Goal: Task Accomplishment & Management: Use online tool/utility

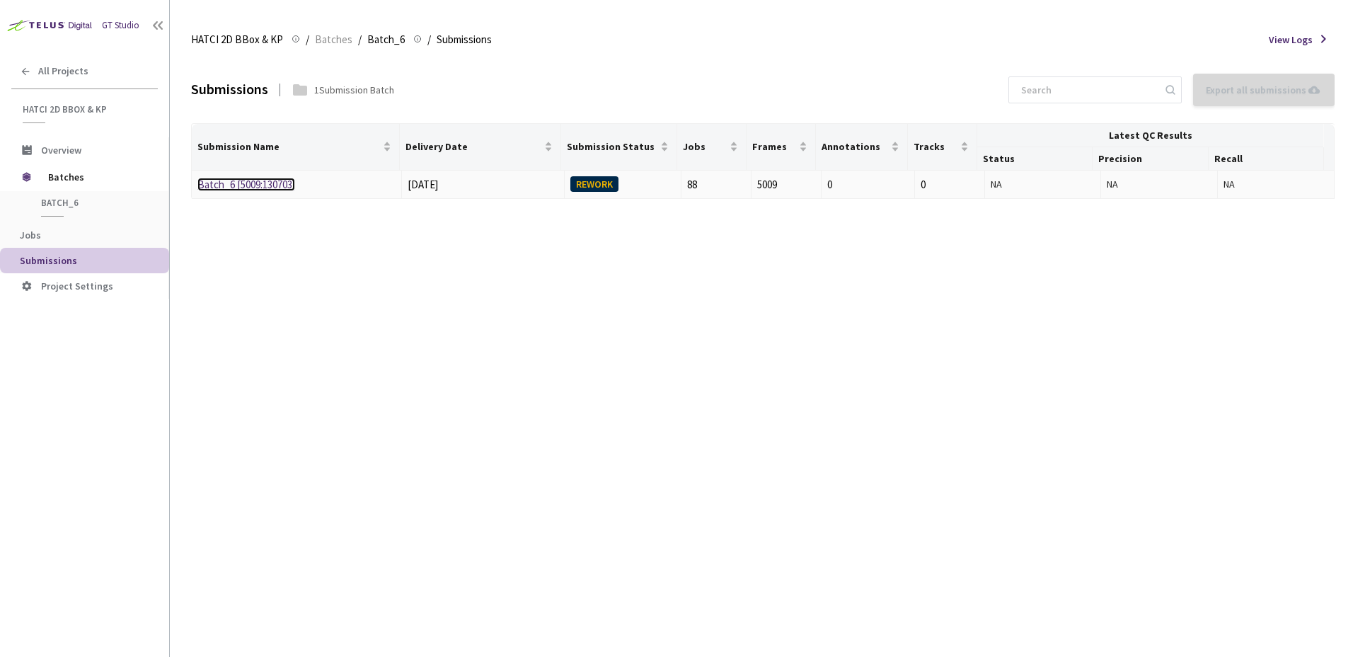
click at [291, 188] on link "Batch_6 [5009:130703]" at bounding box center [246, 184] width 98 height 13
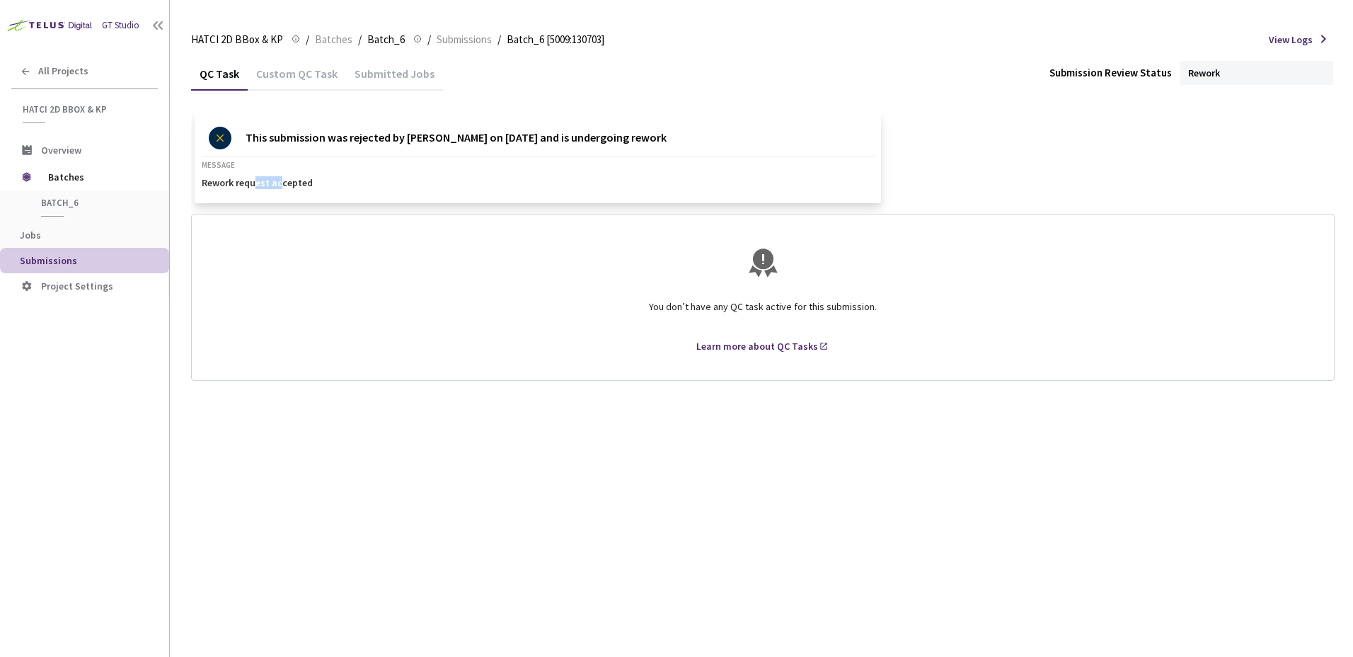
drag, startPoint x: 258, startPoint y: 190, endPoint x: 314, endPoint y: 190, distance: 55.9
click at [311, 190] on div "This submission was rejected by [PERSON_NAME] on [DATE] and is undergoing rewor…" at bounding box center [538, 158] width 686 height 91
drag, startPoint x: 564, startPoint y: 139, endPoint x: 659, endPoint y: 144, distance: 94.9
click at [657, 144] on p "This submission was rejected by [PERSON_NAME] on [DATE] and is undergoing rework" at bounding box center [456, 138] width 421 height 23
drag, startPoint x: 659, startPoint y: 144, endPoint x: 778, endPoint y: 180, distance: 124.9
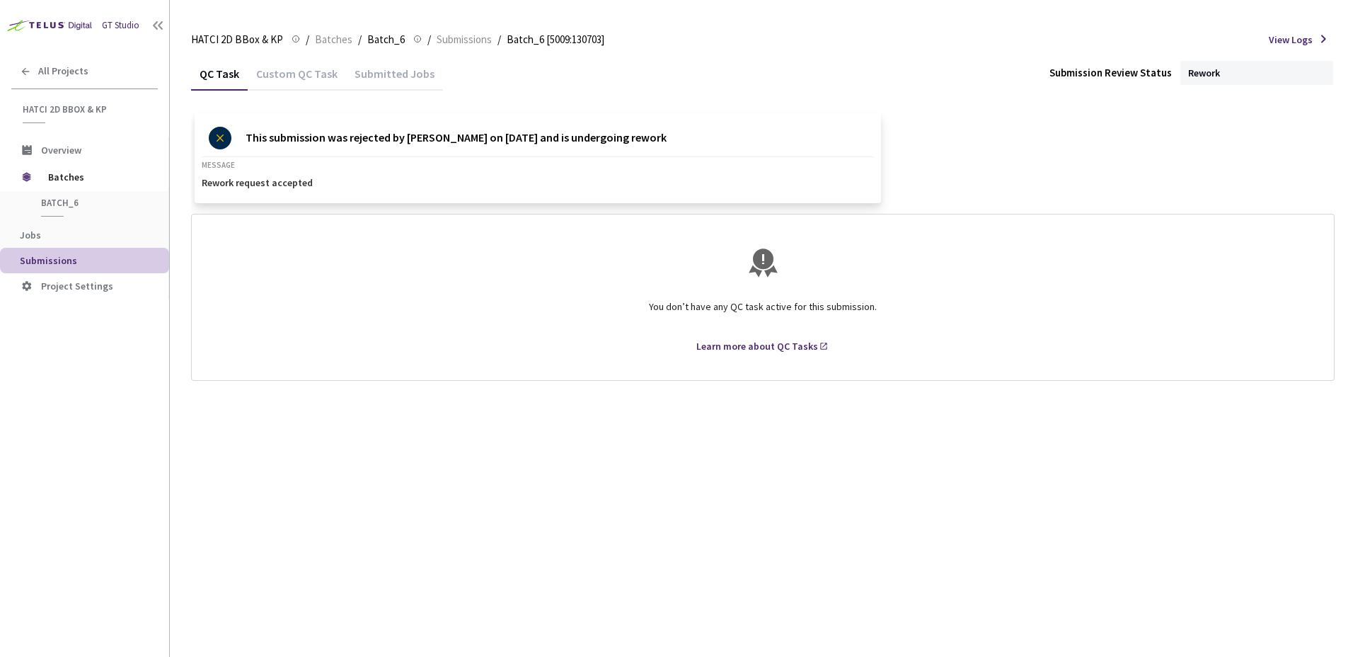
click at [661, 144] on p "This submission was rejected by [PERSON_NAME] on [DATE] and is undergoing rework" at bounding box center [456, 138] width 421 height 23
click at [318, 72] on div "Custom QC Task" at bounding box center [297, 79] width 98 height 24
click at [222, 76] on div "QC Task" at bounding box center [219, 79] width 57 height 24
drag, startPoint x: 345, startPoint y: 236, endPoint x: 342, endPoint y: 228, distance: 8.1
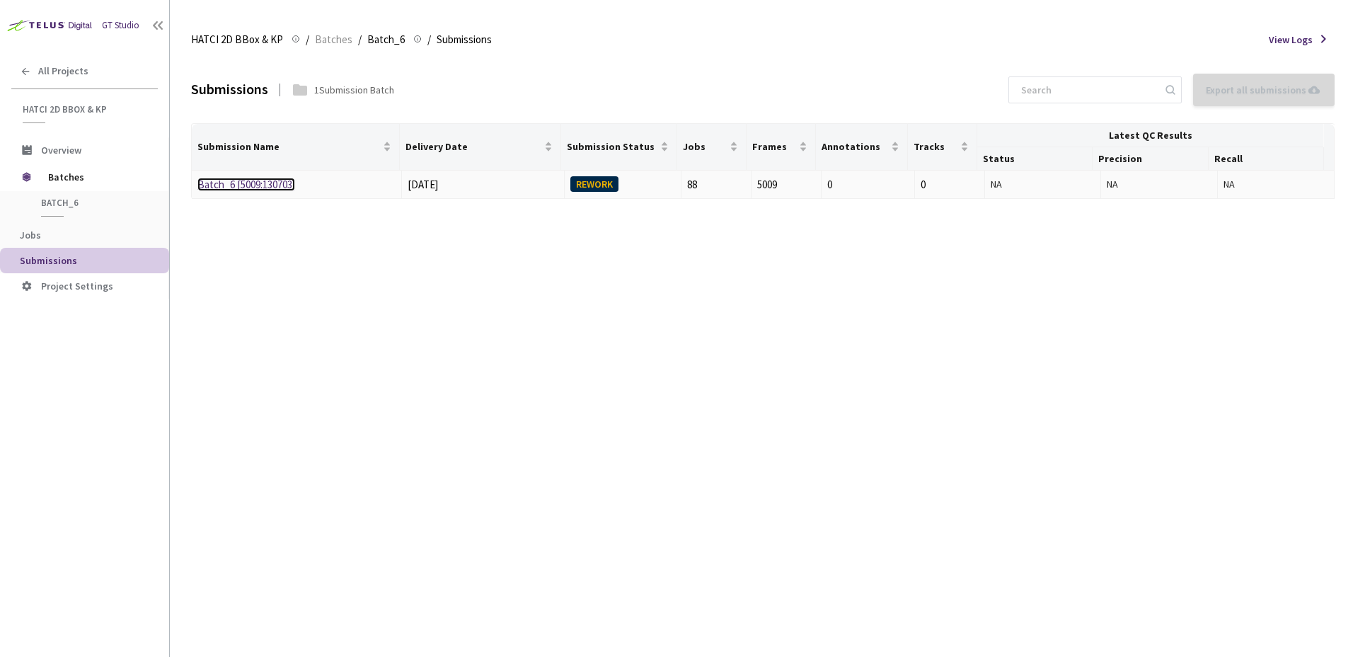
click at [289, 188] on link "Batch_6 [5009:130703]" at bounding box center [246, 184] width 98 height 13
drag, startPoint x: 555, startPoint y: 181, endPoint x: 545, endPoint y: 179, distance: 10.1
click at [335, 48] on div "HATCI 2D BBox & KP HATCI 2D BBox & KP / Batches / Batch_6 Batch_6 / Submissions…" at bounding box center [762, 40] width 1143 height 34
click at [335, 40] on span "Batches" at bounding box center [334, 39] width 38 height 17
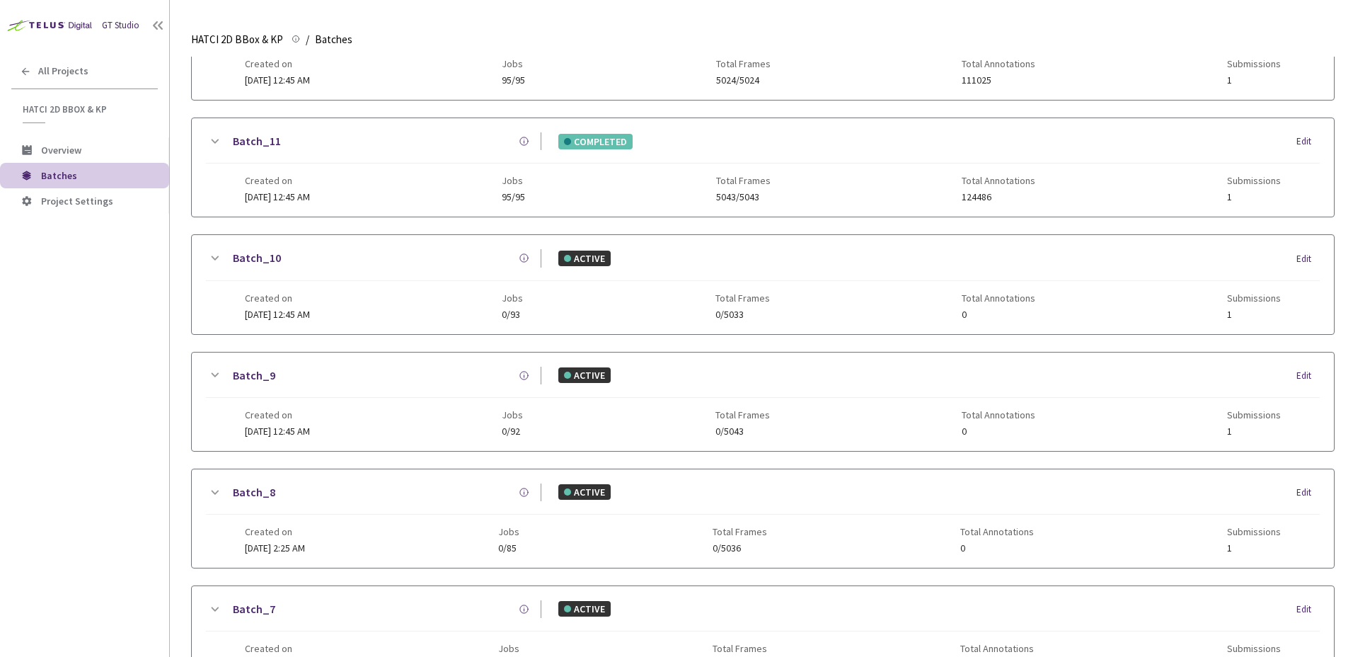
scroll to position [680, 0]
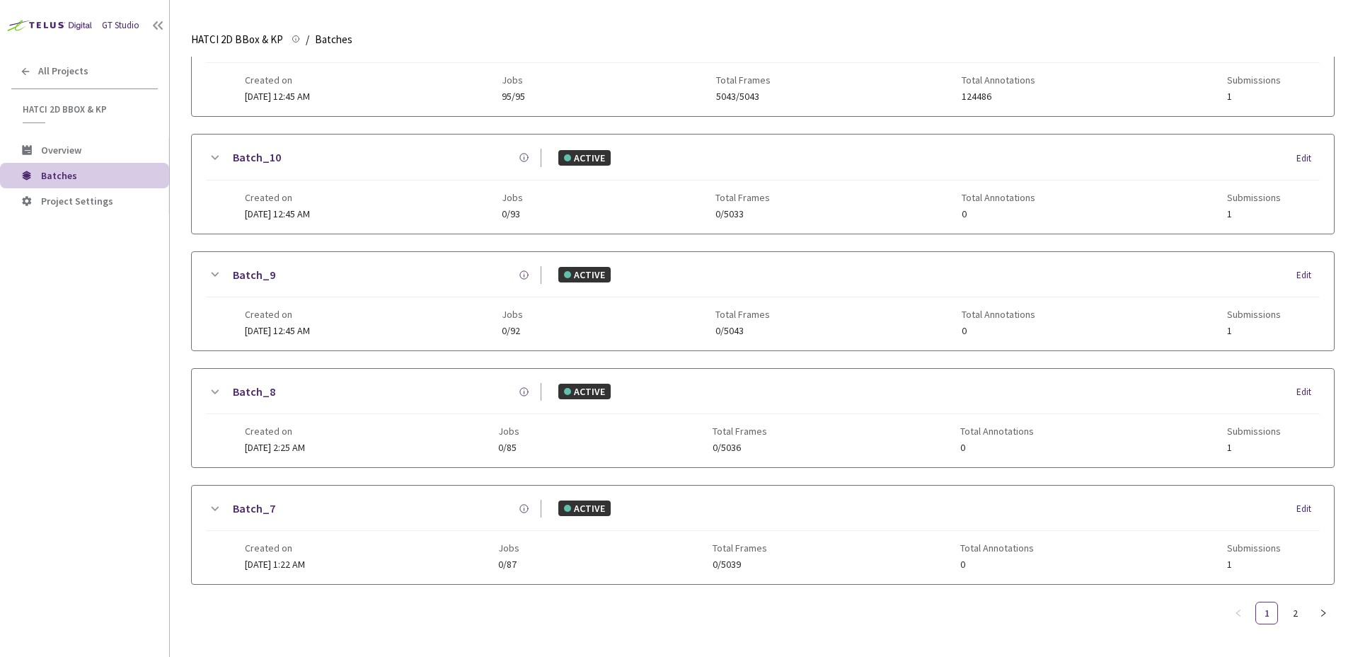
click at [275, 500] on div "Batch_7" at bounding box center [382, 509] width 318 height 18
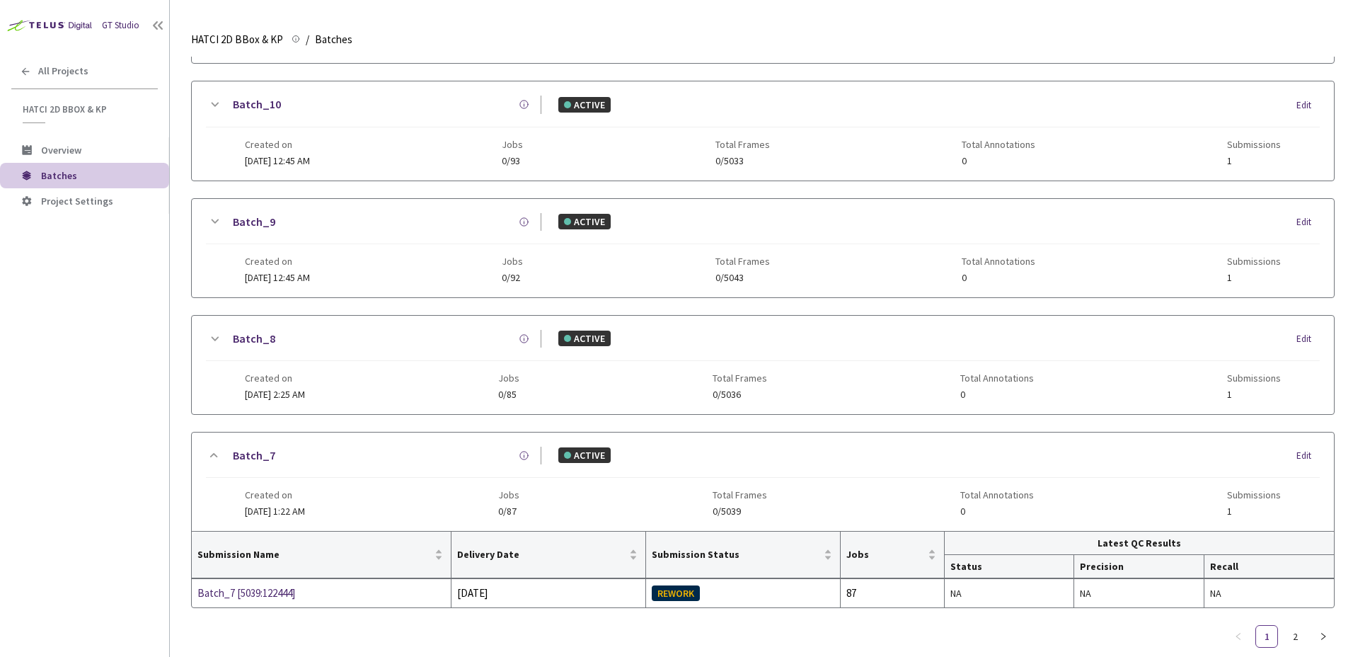
scroll to position [746, 0]
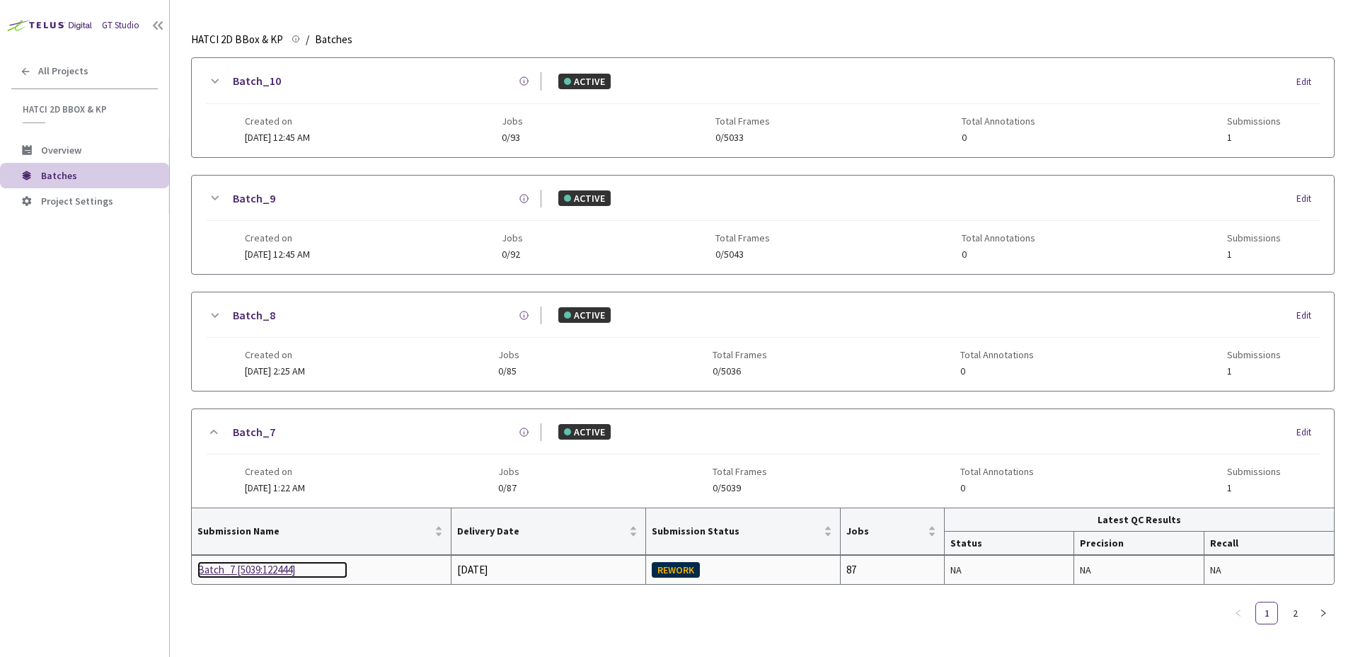
click at [268, 565] on div "Batch_7 [5039:122444]" at bounding box center [272, 569] width 150 height 17
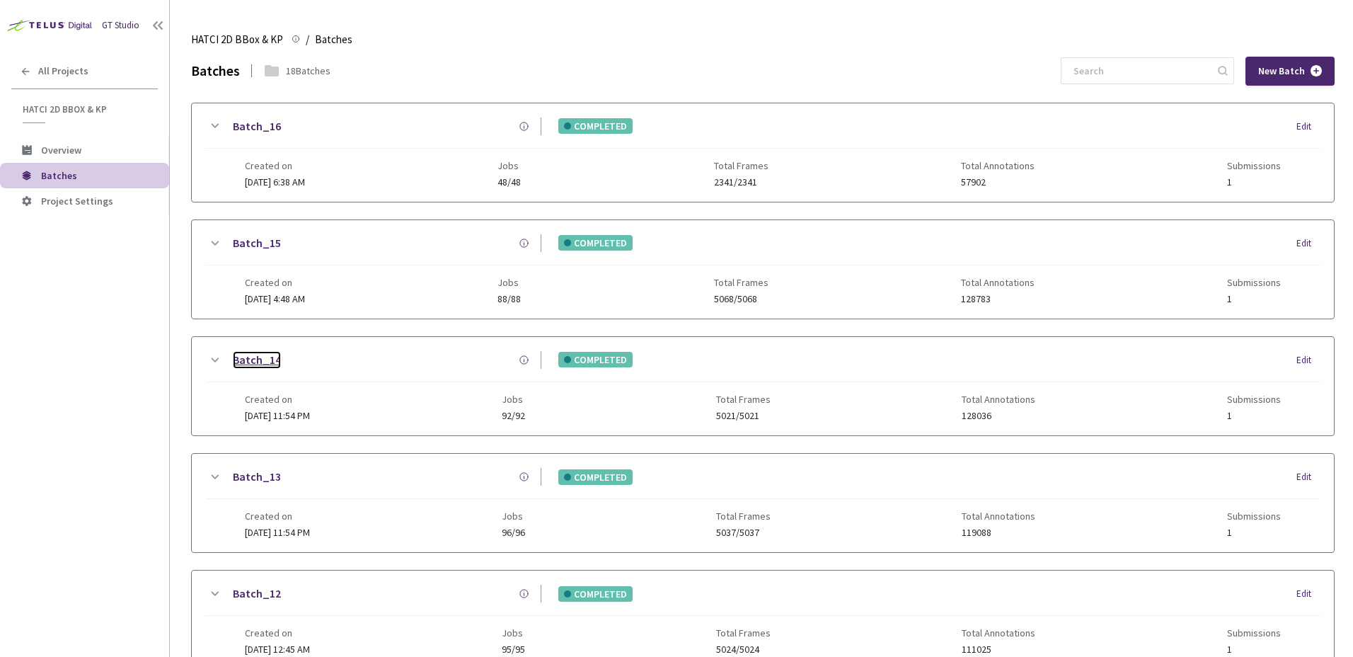
click at [264, 362] on link "Batch_14" at bounding box center [257, 360] width 48 height 18
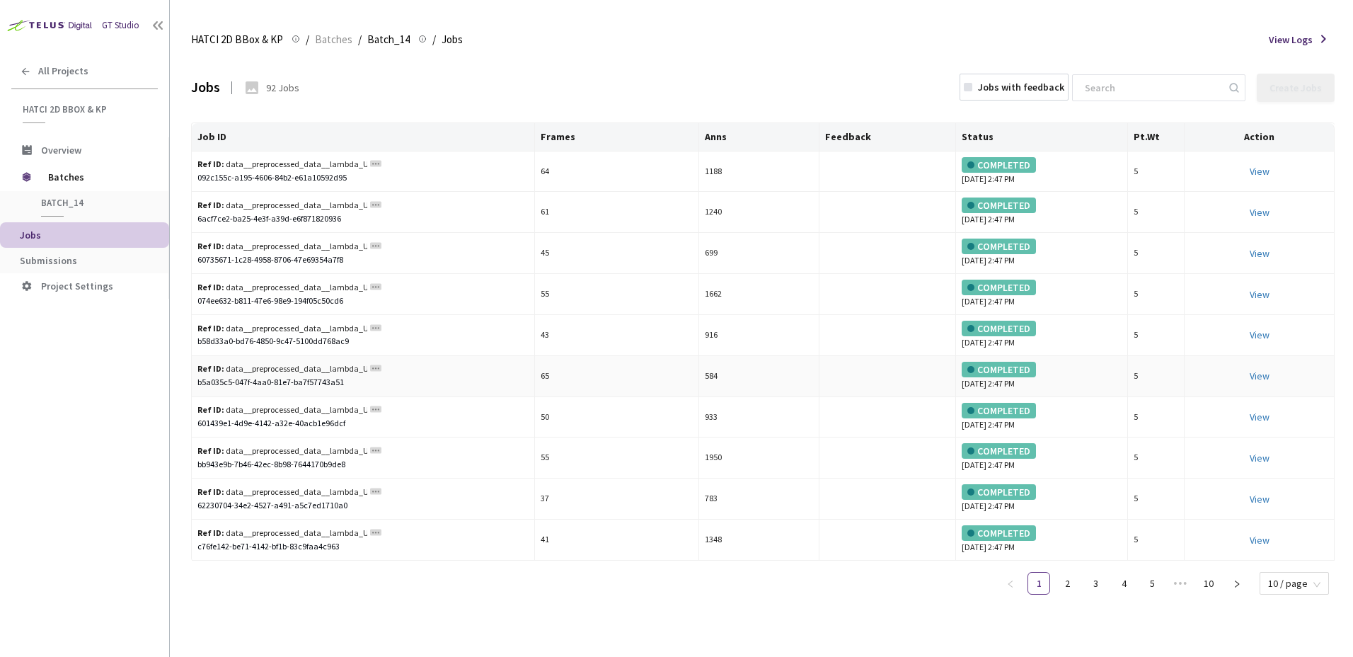
drag, startPoint x: 715, startPoint y: 360, endPoint x: 700, endPoint y: 360, distance: 14.9
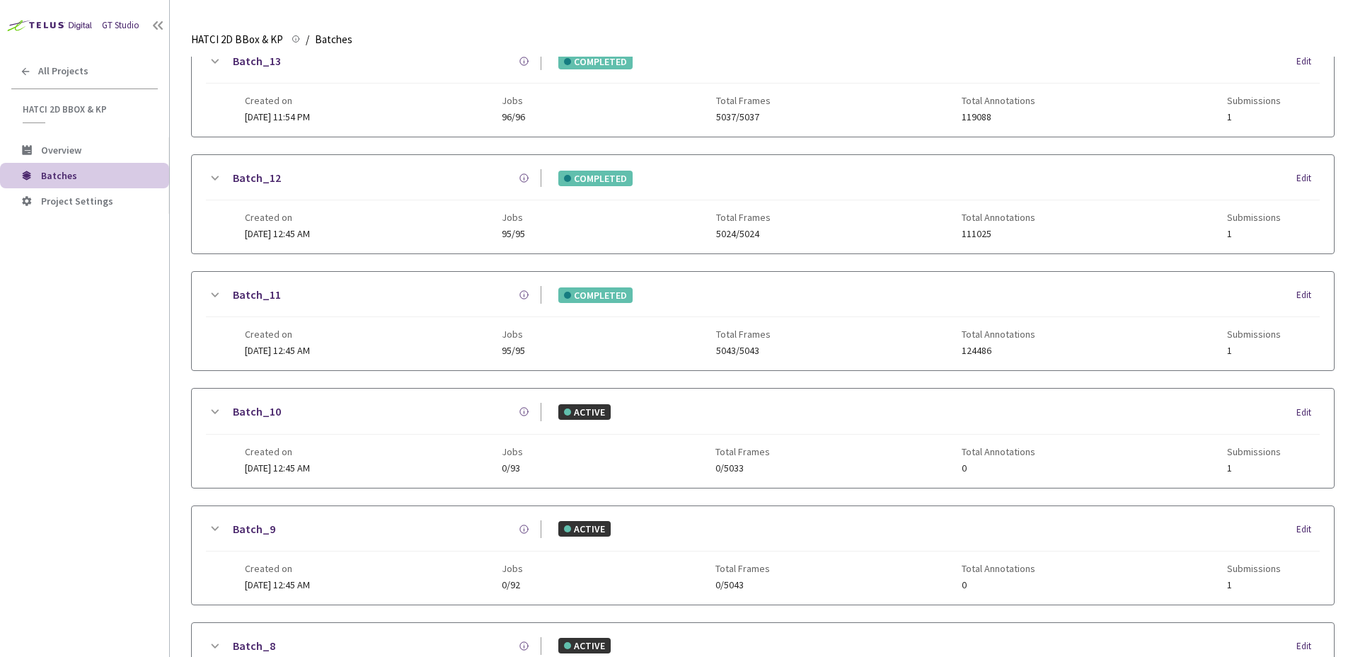
scroll to position [295, 0]
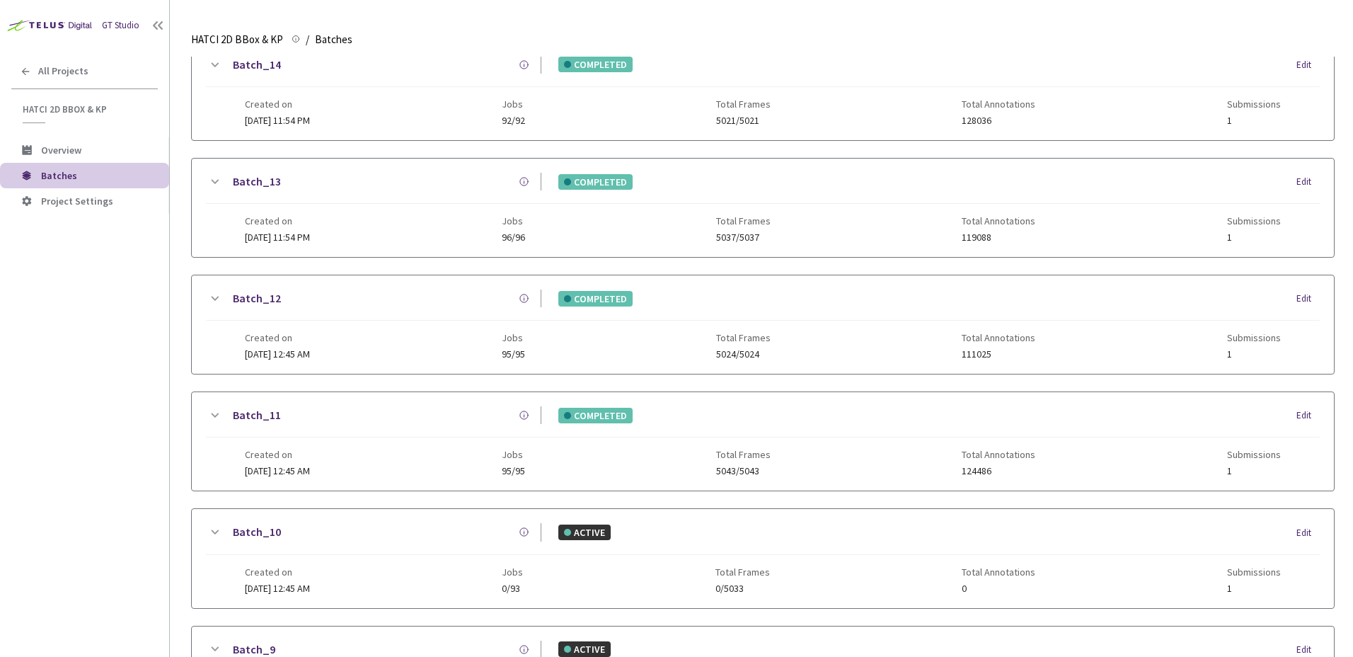
click at [214, 299] on icon at bounding box center [216, 298] width 8 height 4
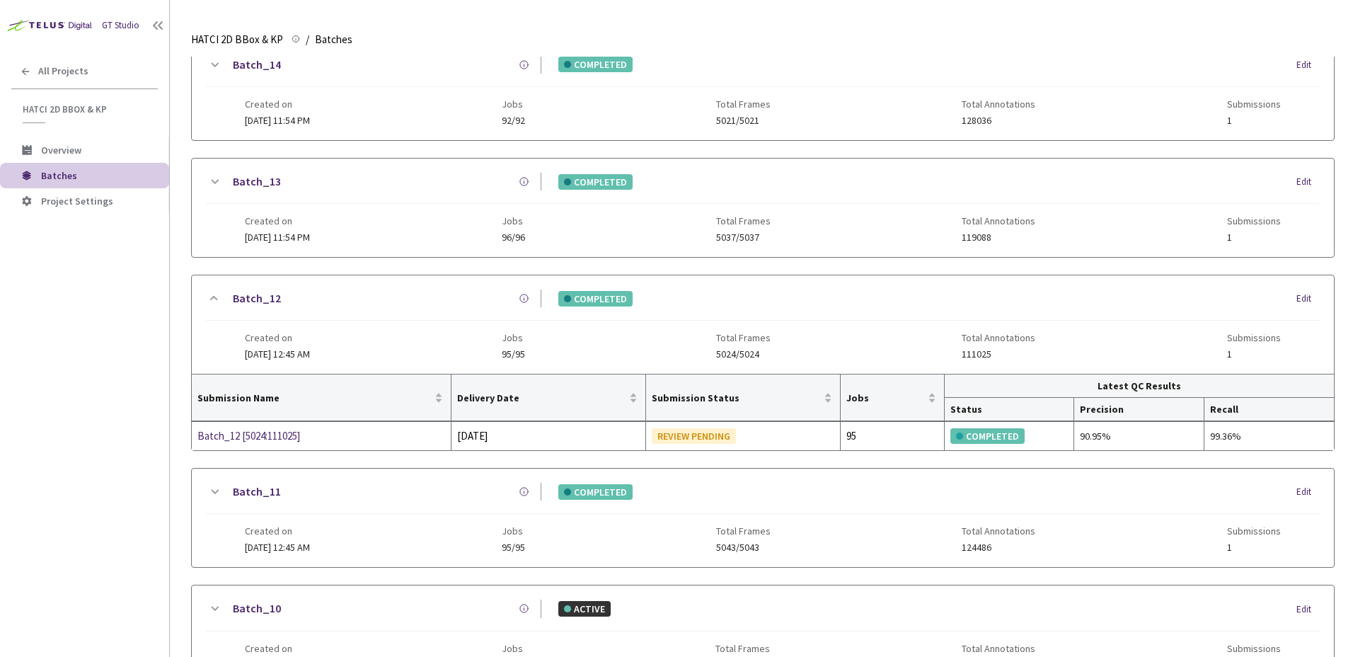
click at [217, 185] on icon at bounding box center [214, 181] width 17 height 17
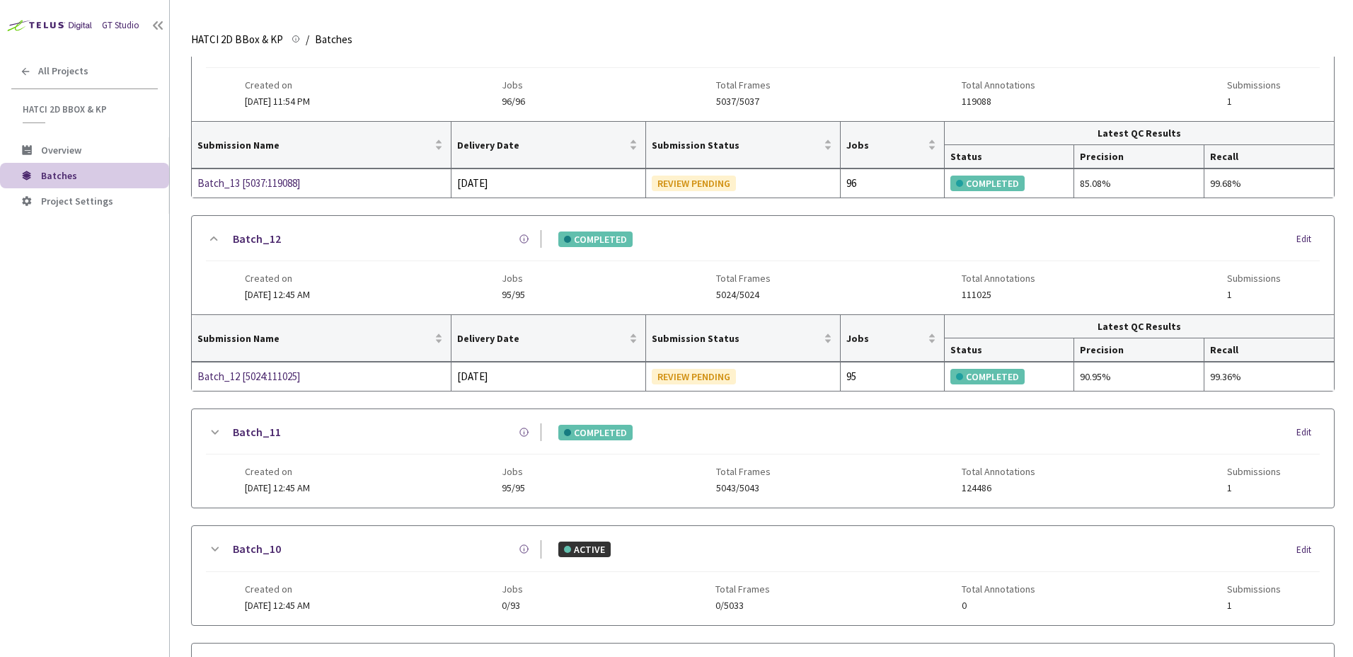
scroll to position [437, 0]
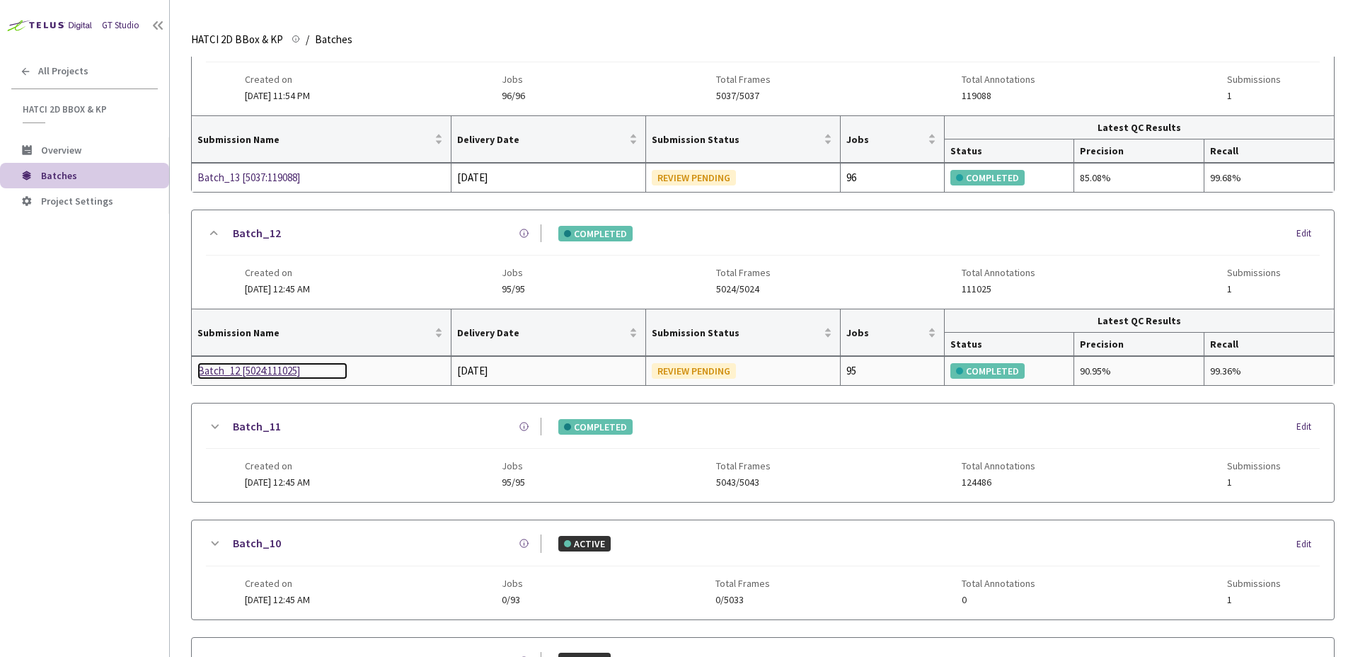
click at [246, 376] on div "Batch_12 [5024:111025]" at bounding box center [272, 370] width 150 height 17
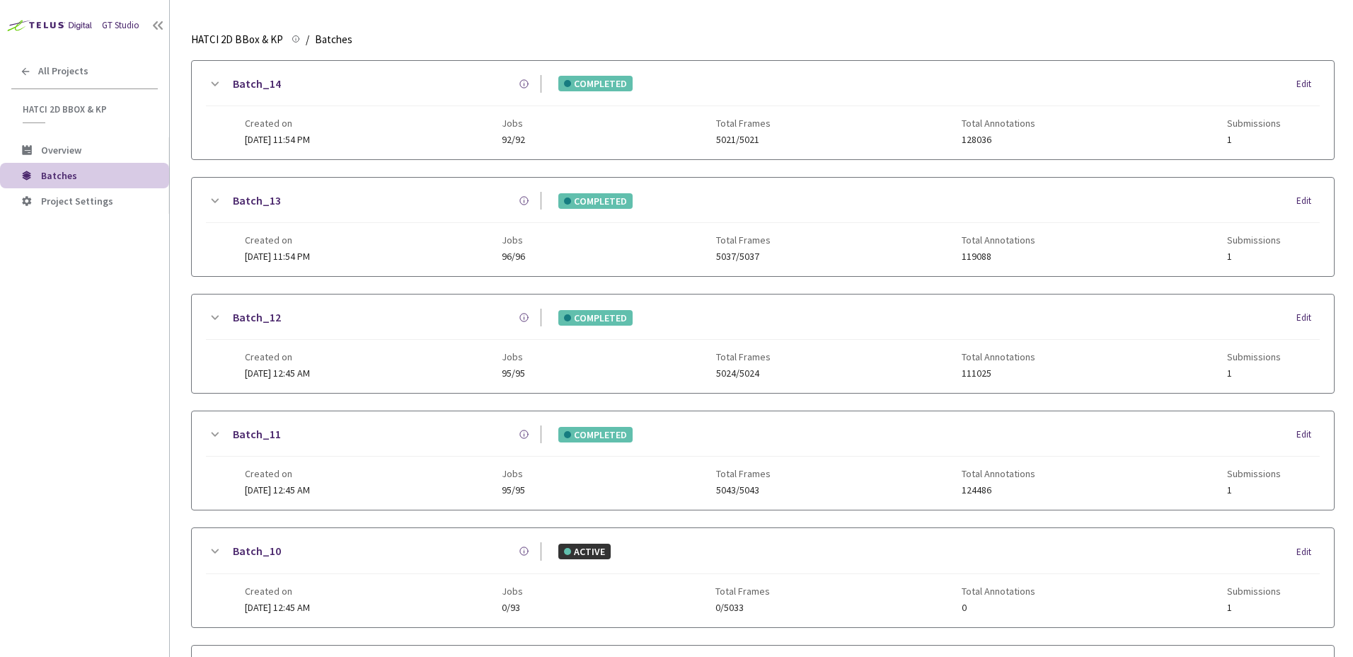
scroll to position [246, 0]
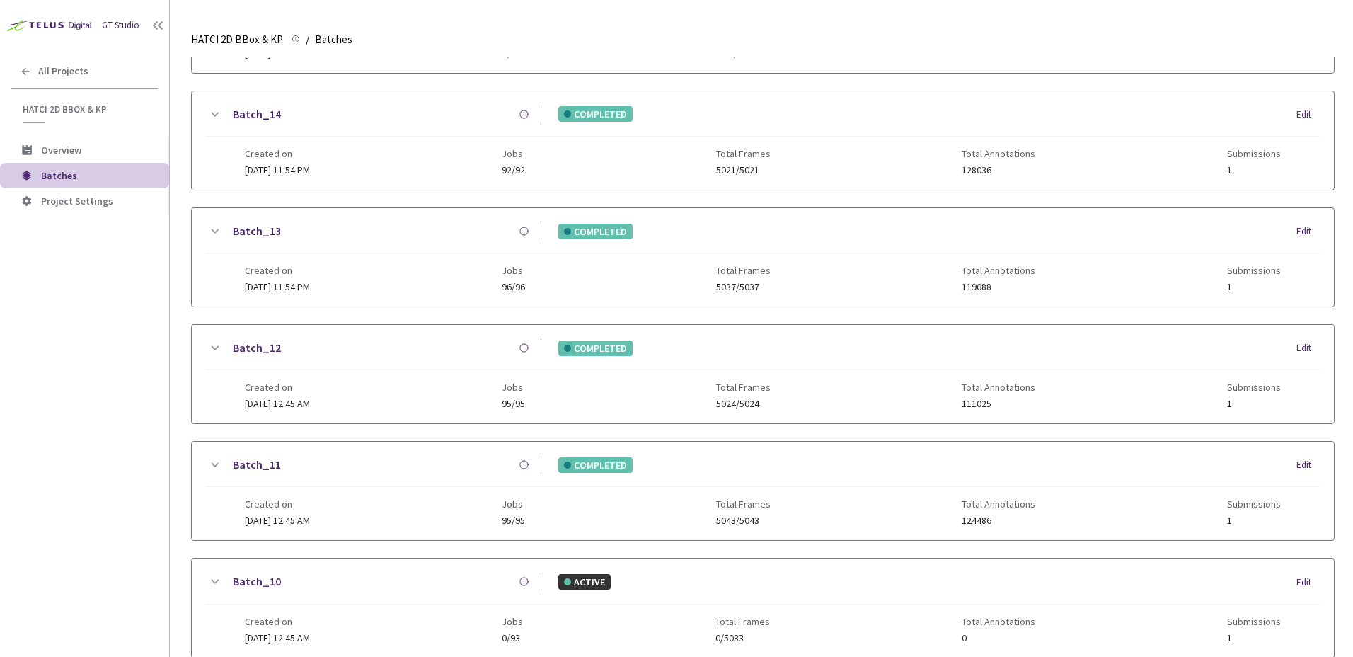
click at [214, 234] on icon at bounding box center [214, 231] width 17 height 17
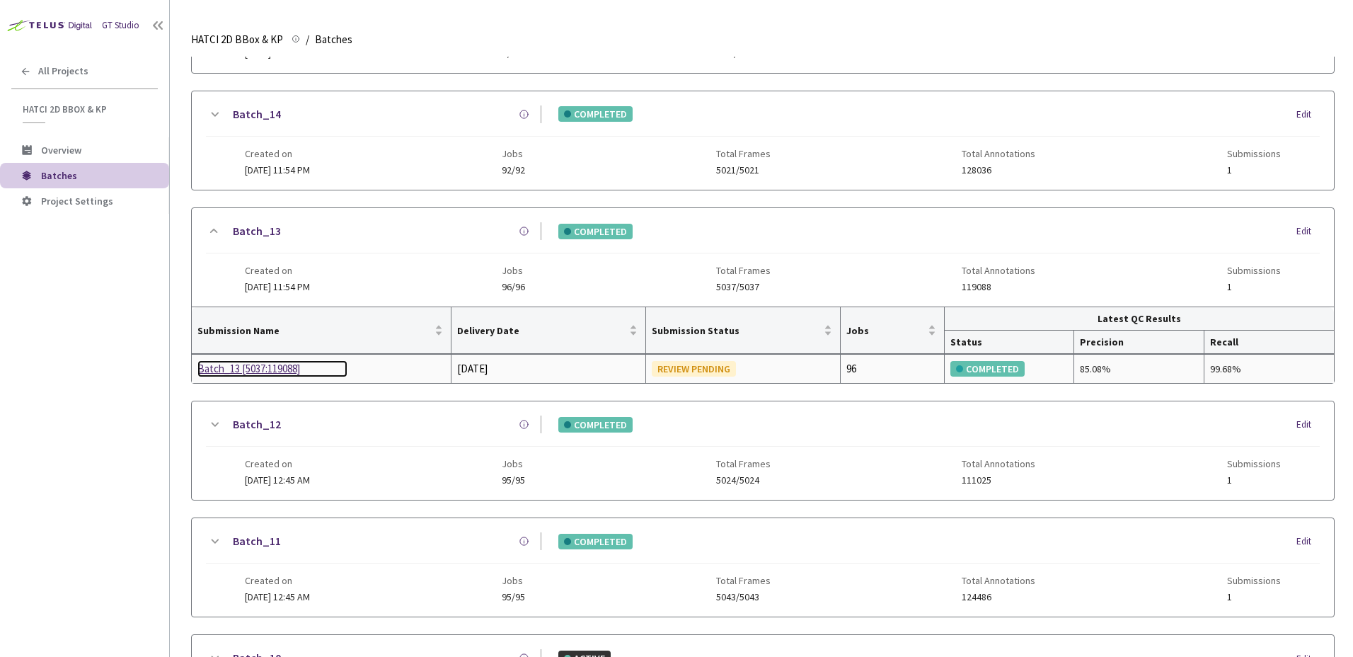
click at [294, 369] on div "Batch_13 [5037:119088]" at bounding box center [272, 368] width 150 height 17
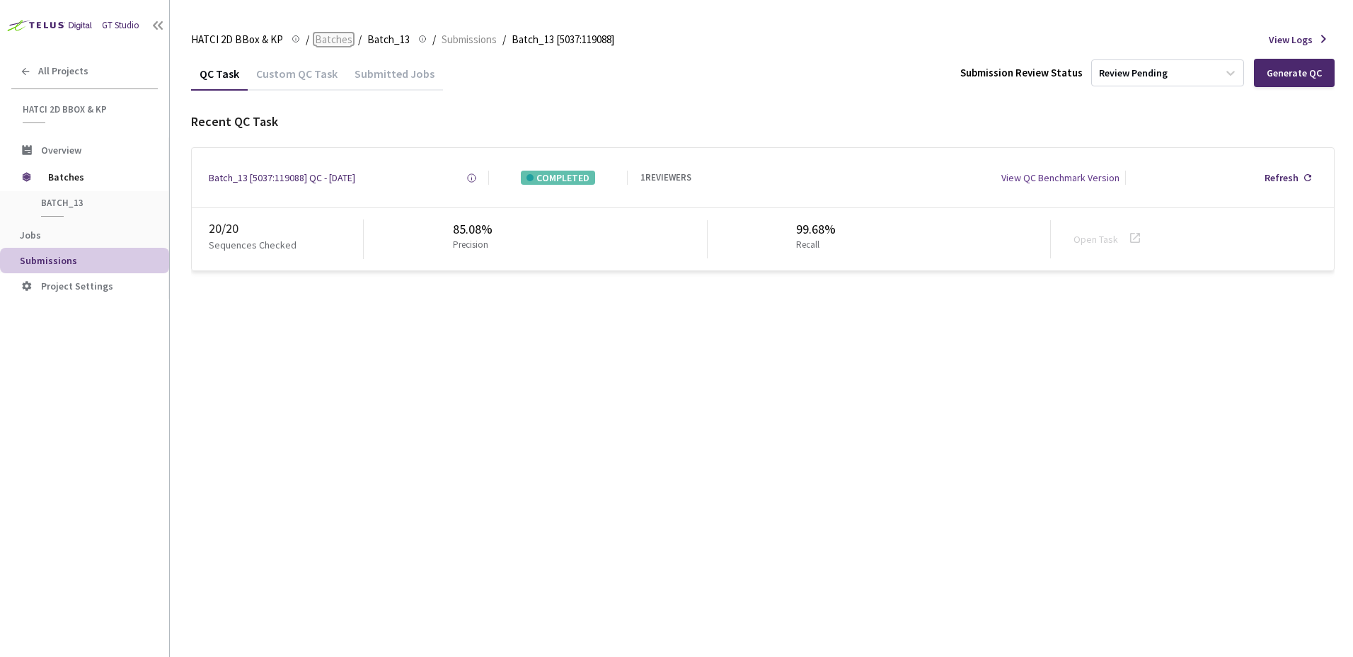
click at [337, 44] on span "Batches" at bounding box center [334, 39] width 38 height 17
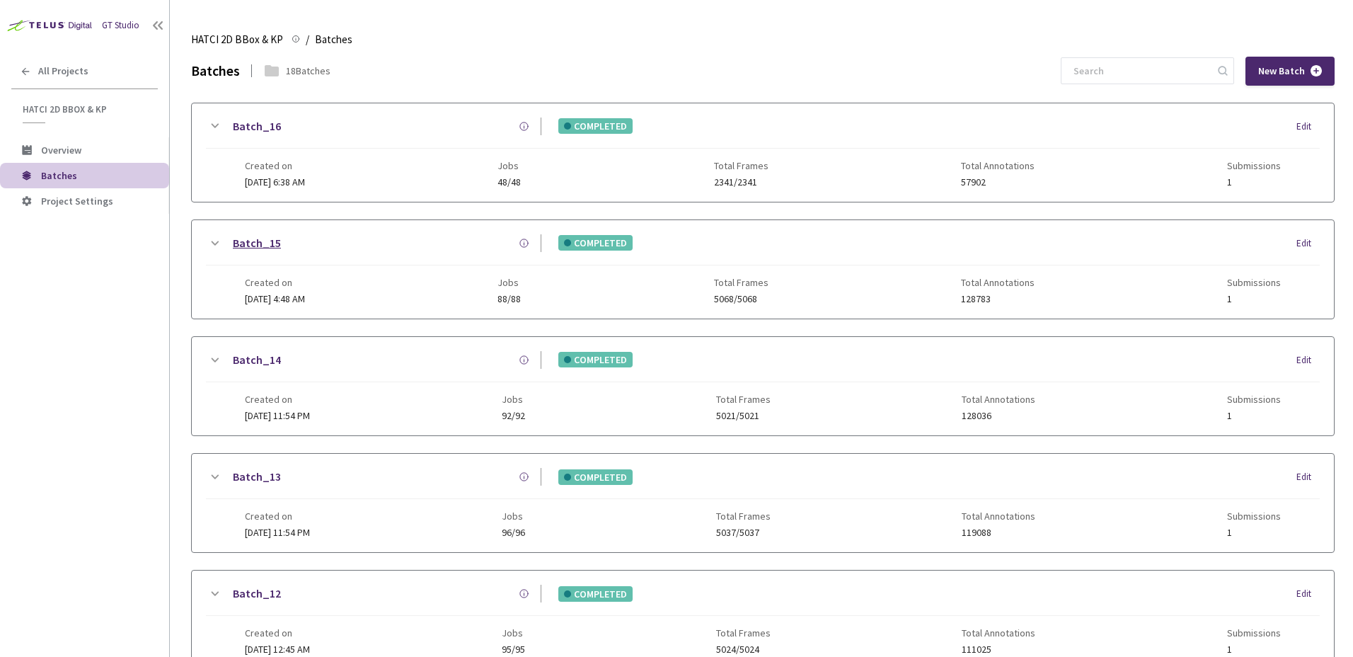
scroll to position [71, 0]
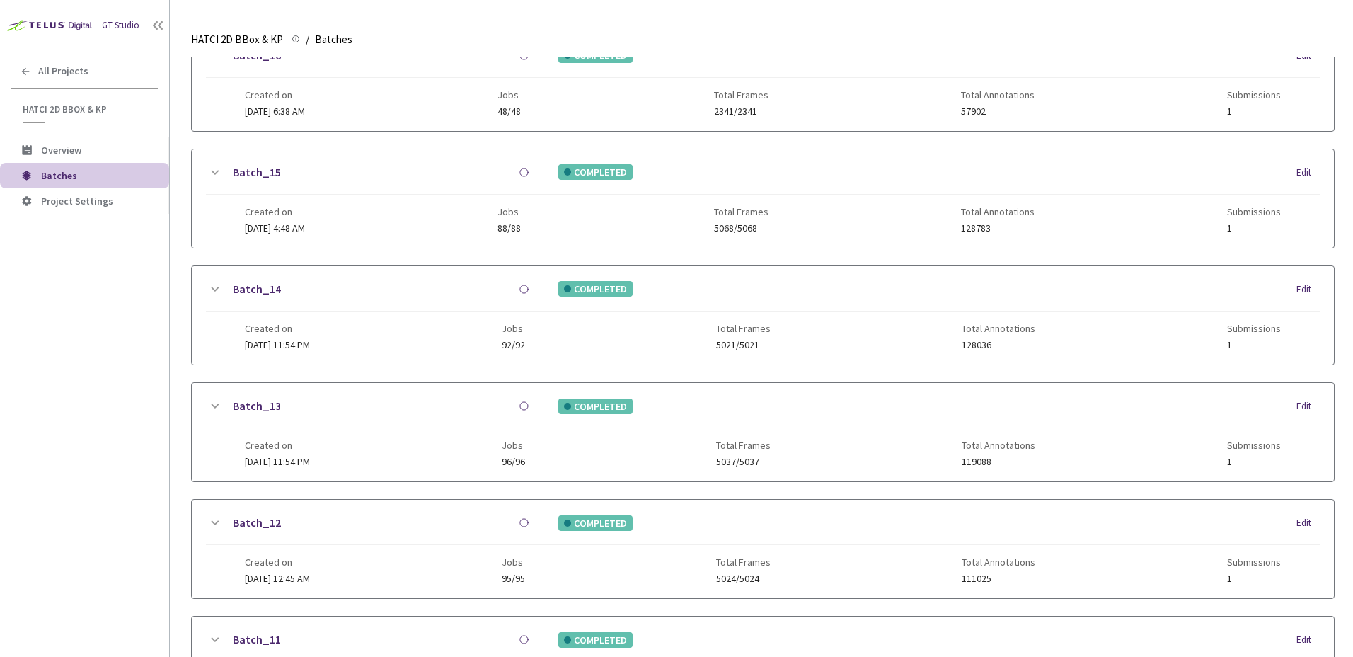
click at [207, 285] on icon at bounding box center [214, 289] width 17 height 17
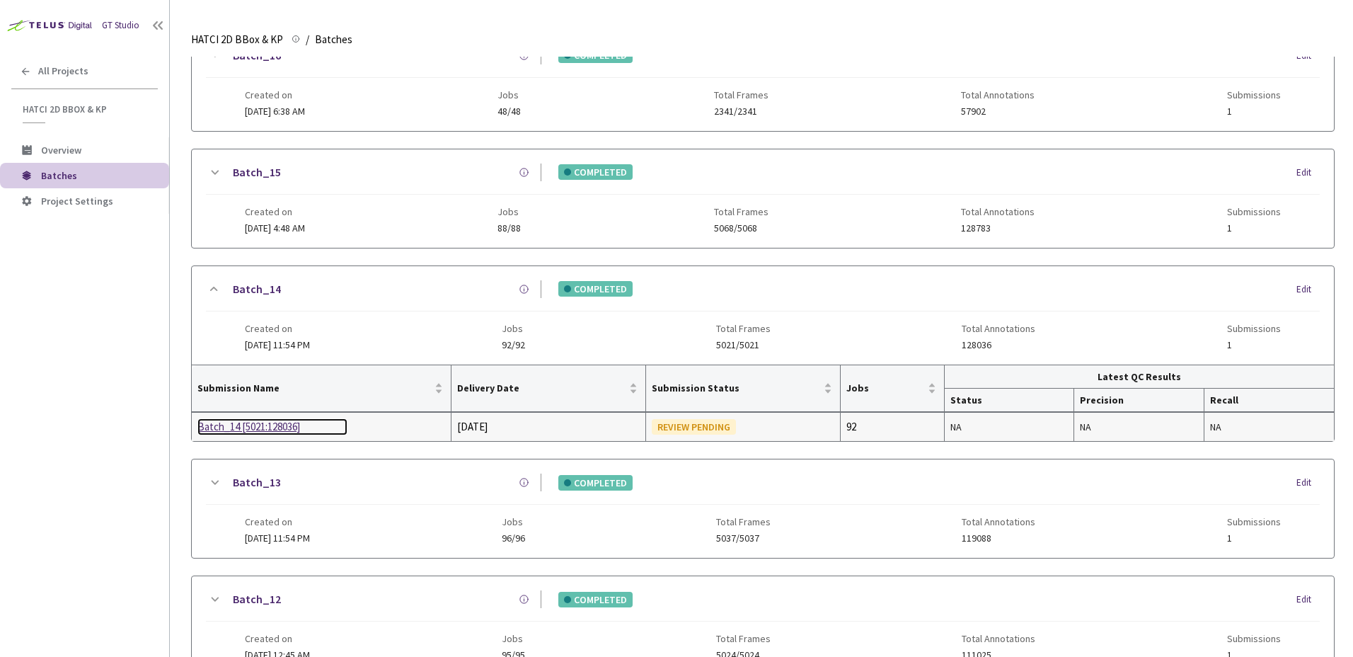
click at [252, 429] on div "Batch_14 [5021:128036]" at bounding box center [272, 426] width 150 height 17
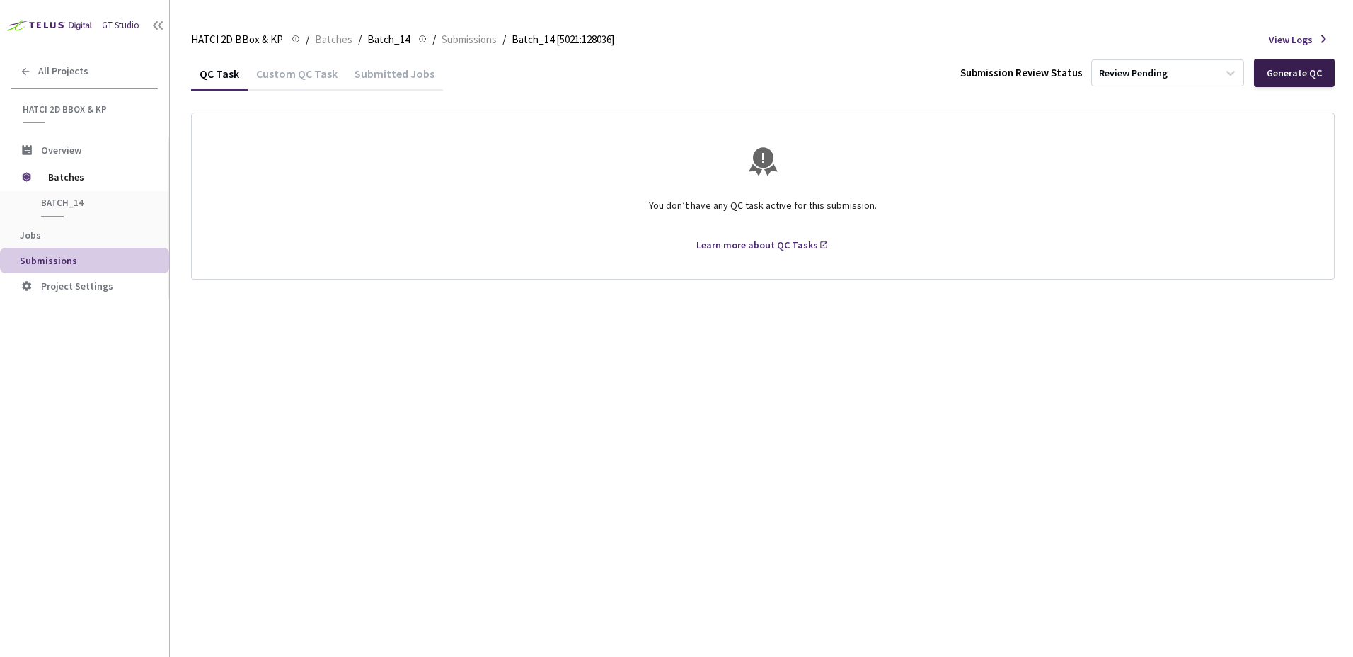
click at [1294, 76] on div "Generate QC" at bounding box center [1294, 72] width 55 height 11
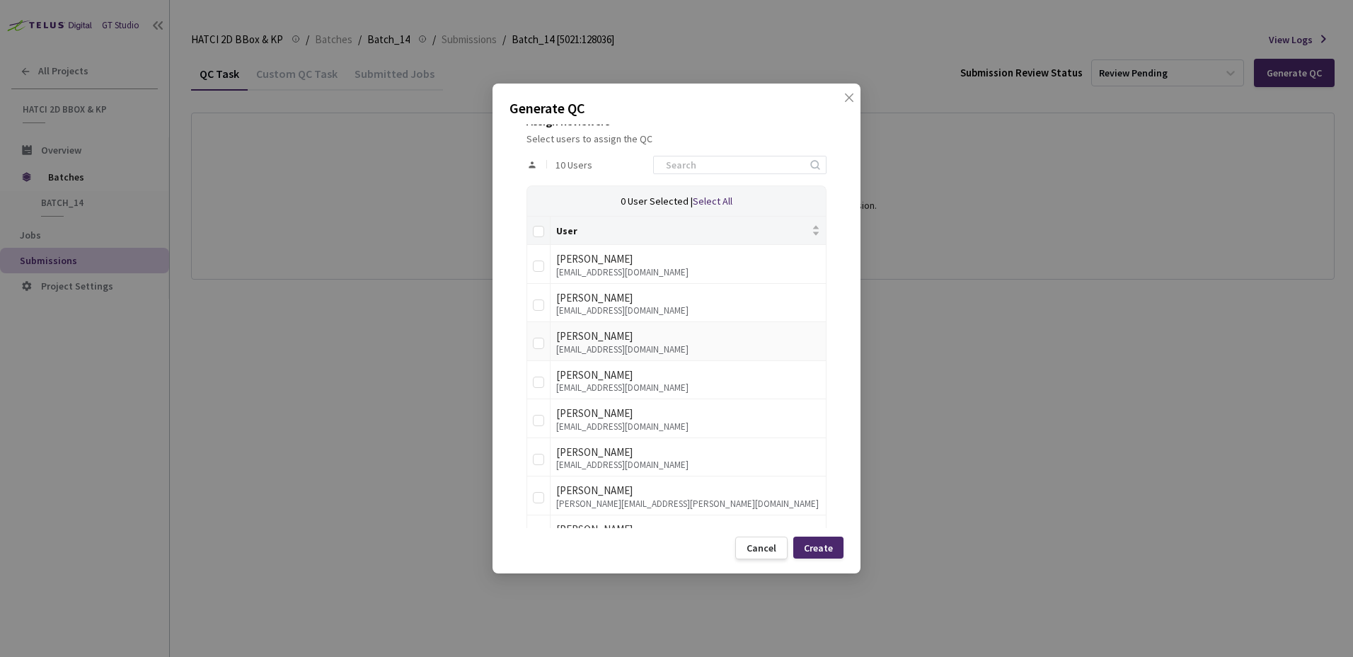
scroll to position [283, 0]
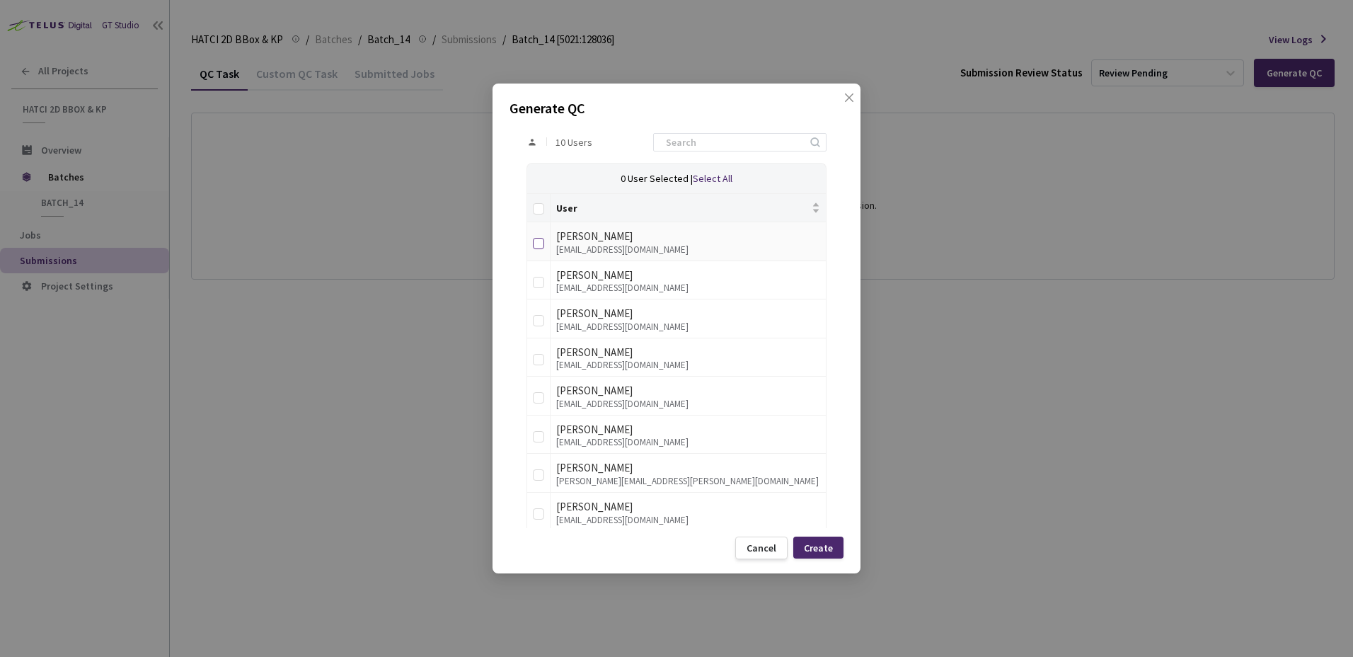
drag, startPoint x: 538, startPoint y: 244, endPoint x: 536, endPoint y: 254, distance: 10.1
click at [539, 246] on input "checkbox" at bounding box center [538, 243] width 11 height 11
checkbox input "true"
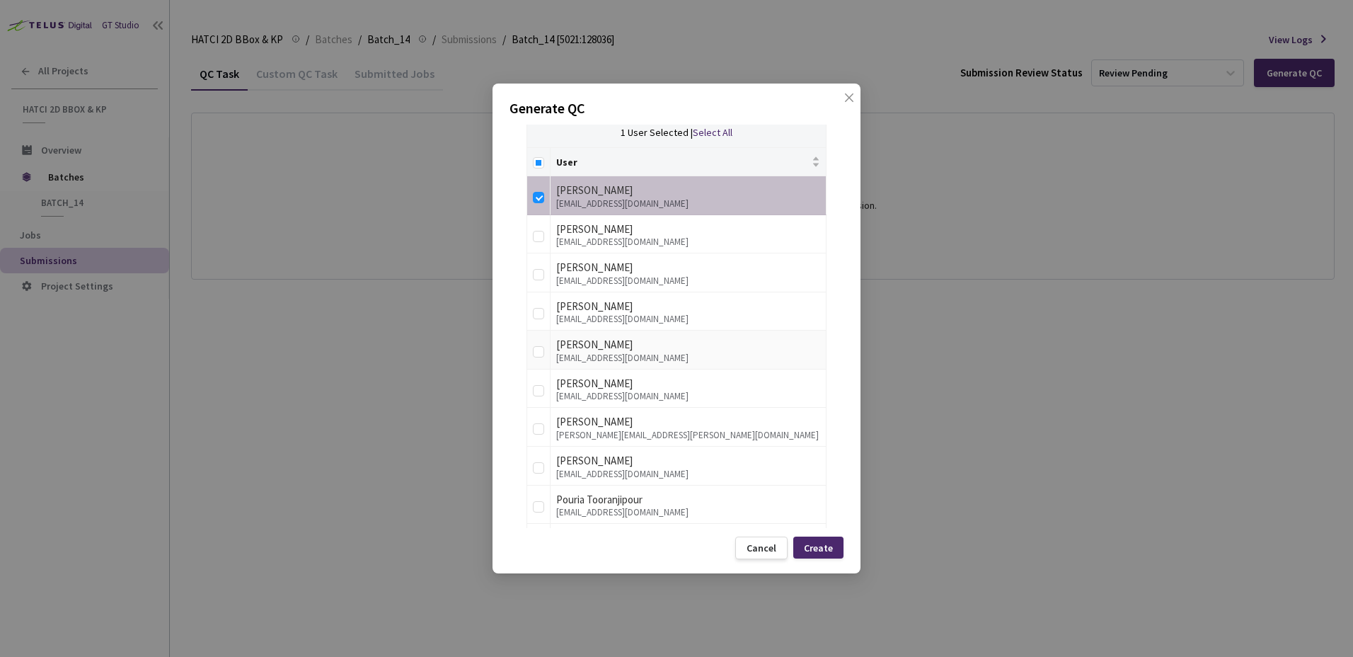
scroll to position [354, 0]
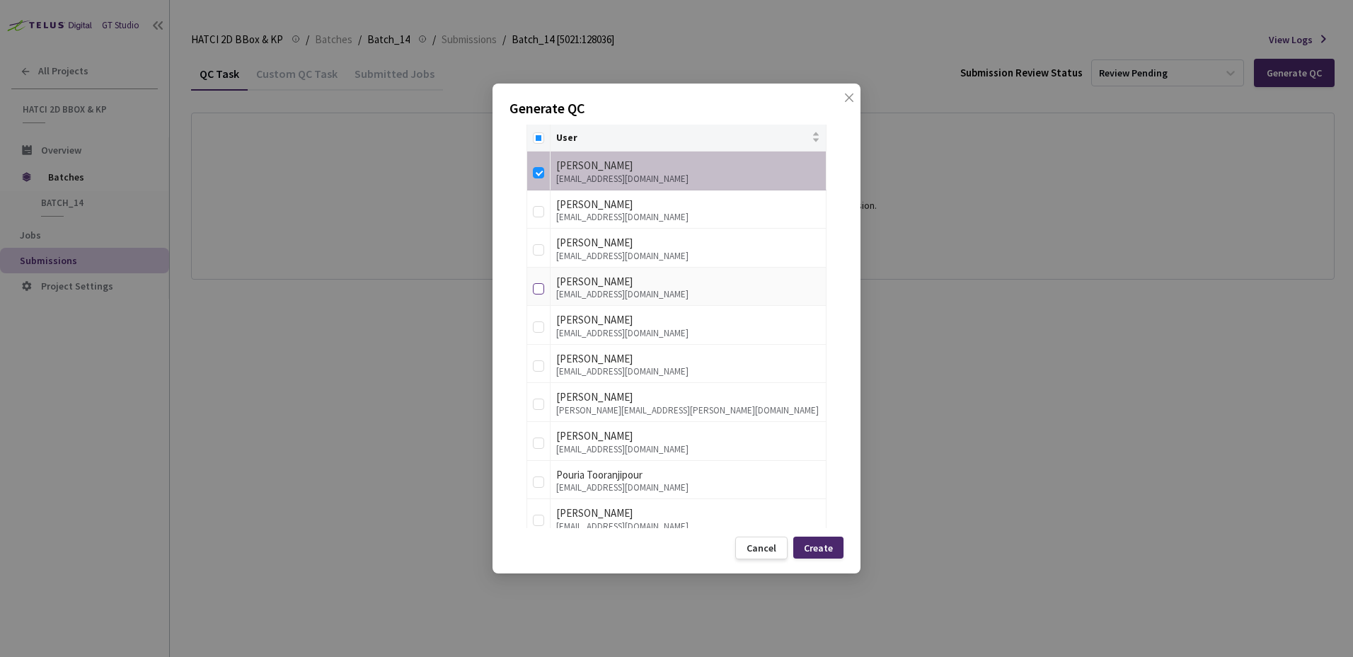
click at [538, 289] on input "checkbox" at bounding box center [538, 288] width 11 height 11
checkbox input "true"
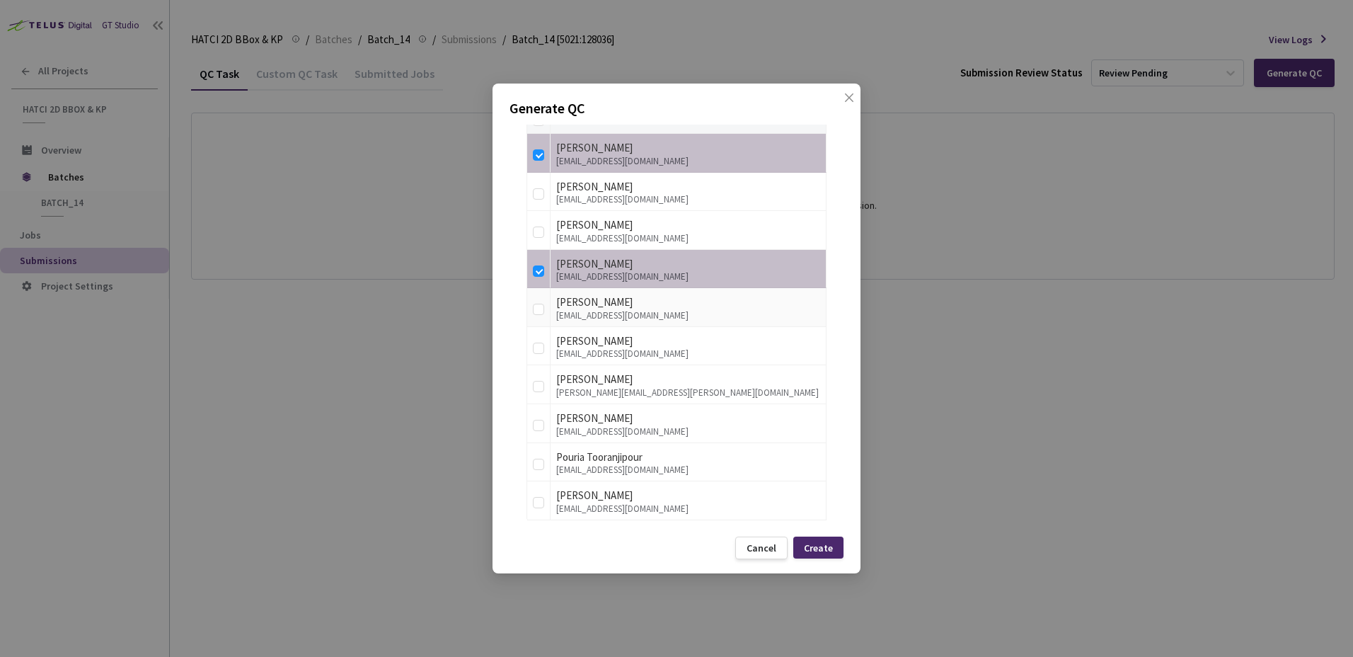
scroll to position [381, 0]
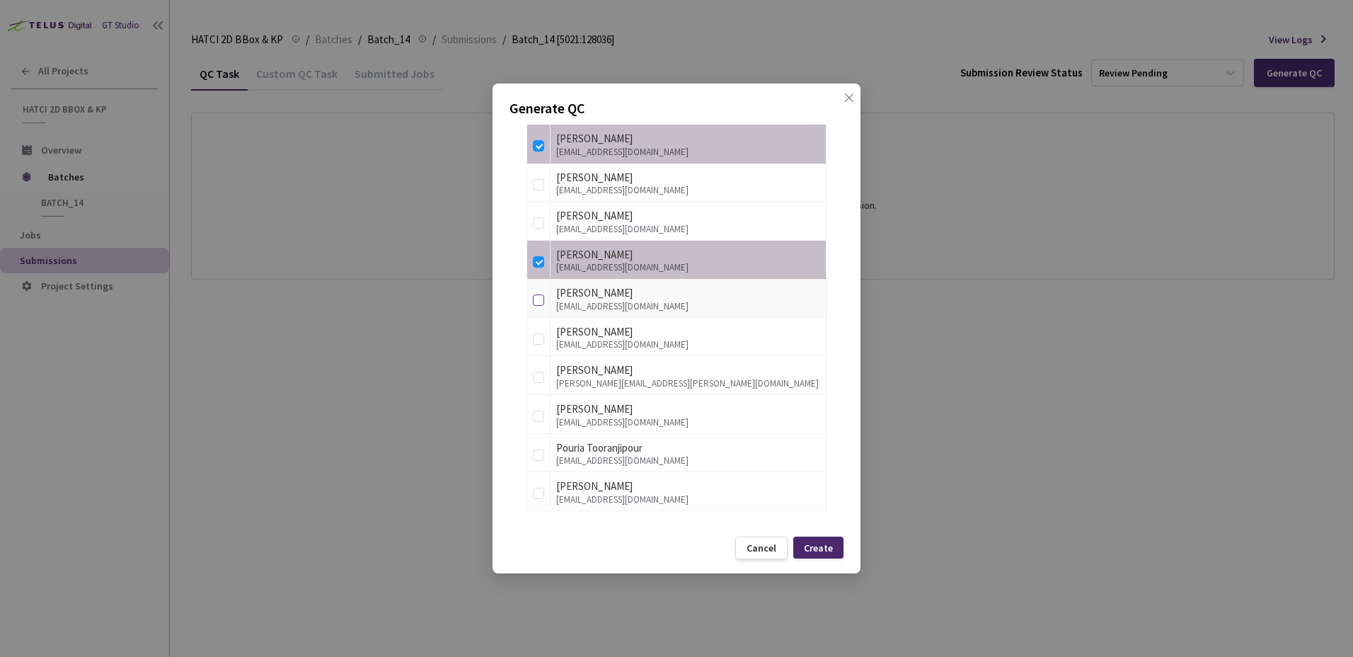
click at [539, 296] on input "checkbox" at bounding box center [538, 299] width 11 height 11
checkbox input "true"
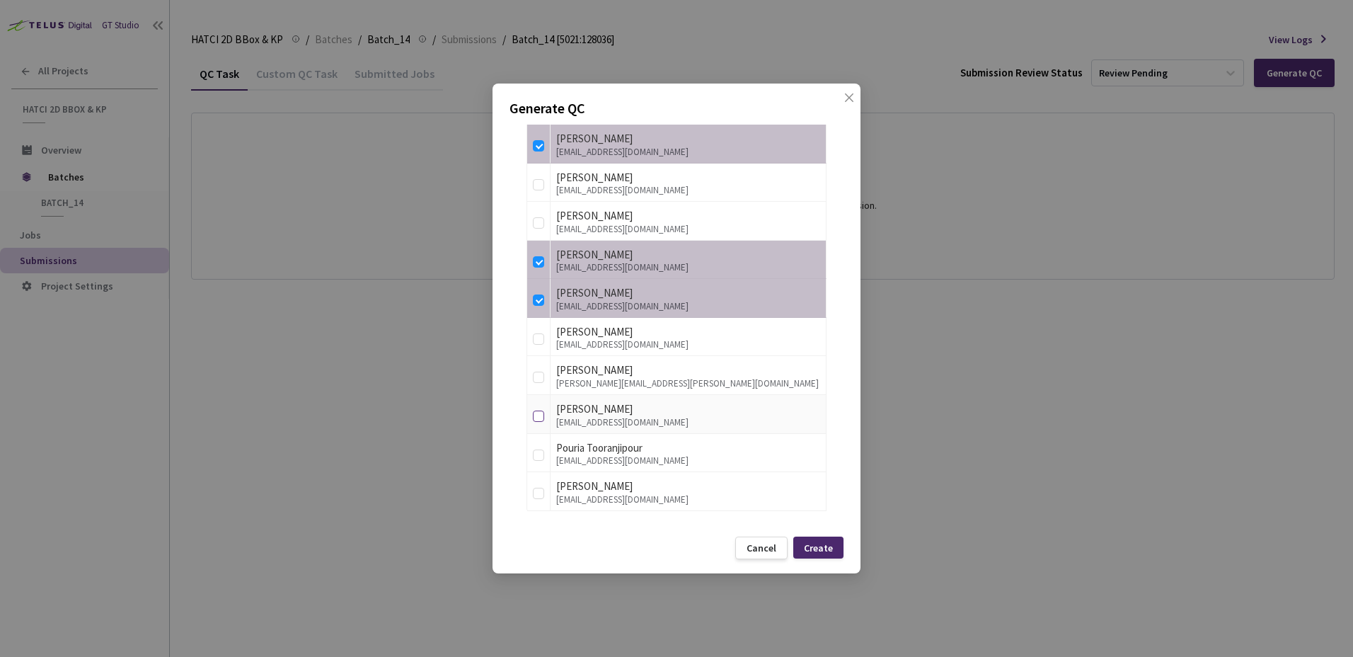
click at [542, 413] on input "checkbox" at bounding box center [538, 415] width 11 height 11
checkbox input "true"
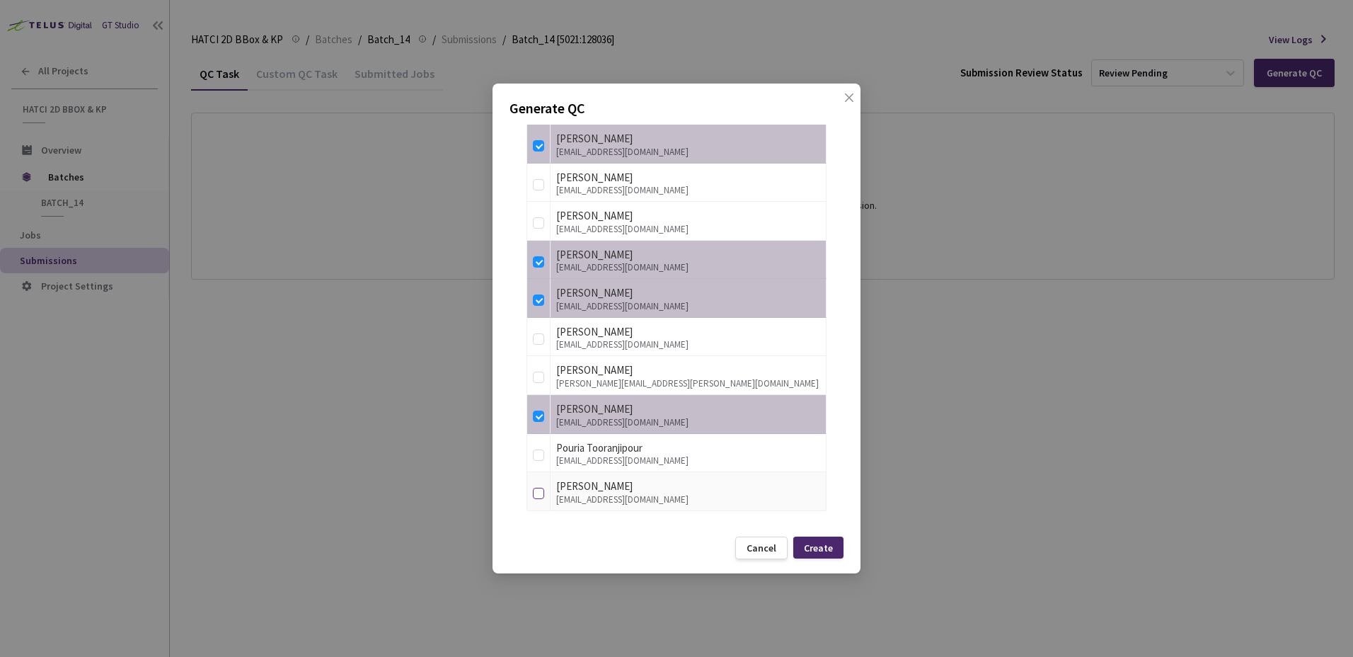
click at [536, 483] on label at bounding box center [538, 491] width 11 height 20
click at [536, 488] on input "checkbox" at bounding box center [538, 493] width 11 height 11
checkbox input "true"
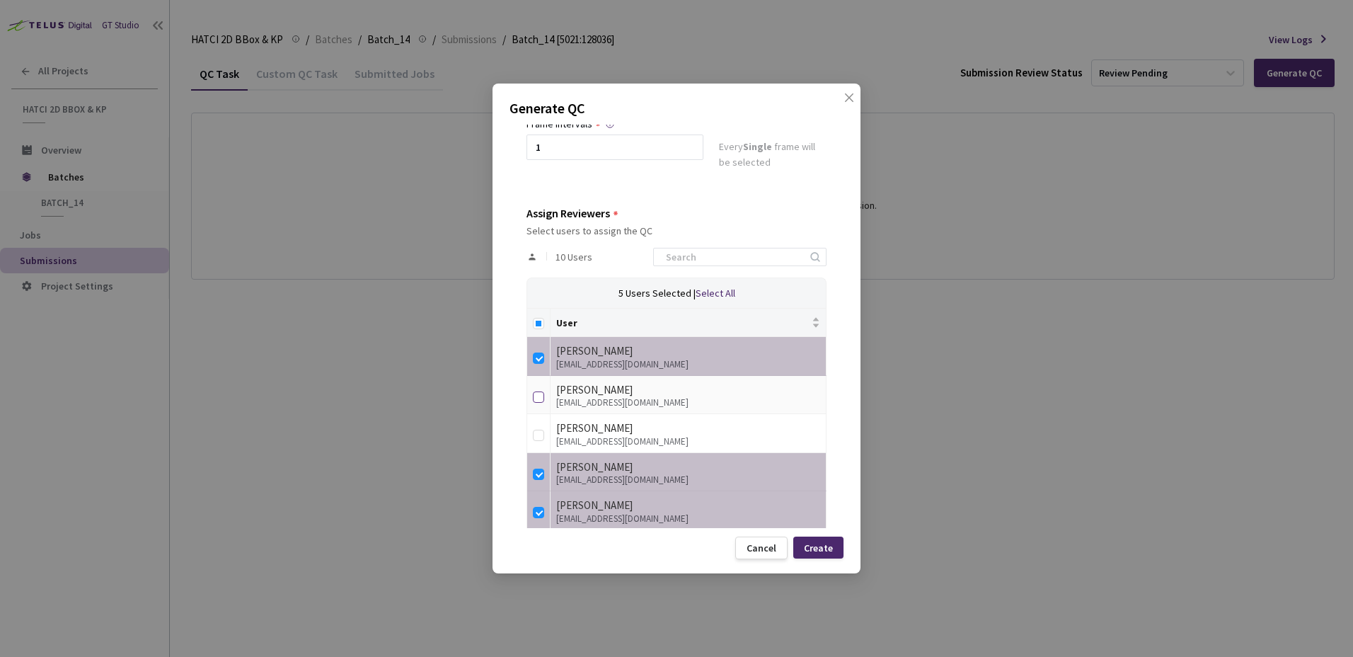
click at [536, 399] on input "checkbox" at bounding box center [538, 396] width 11 height 11
checkbox input "true"
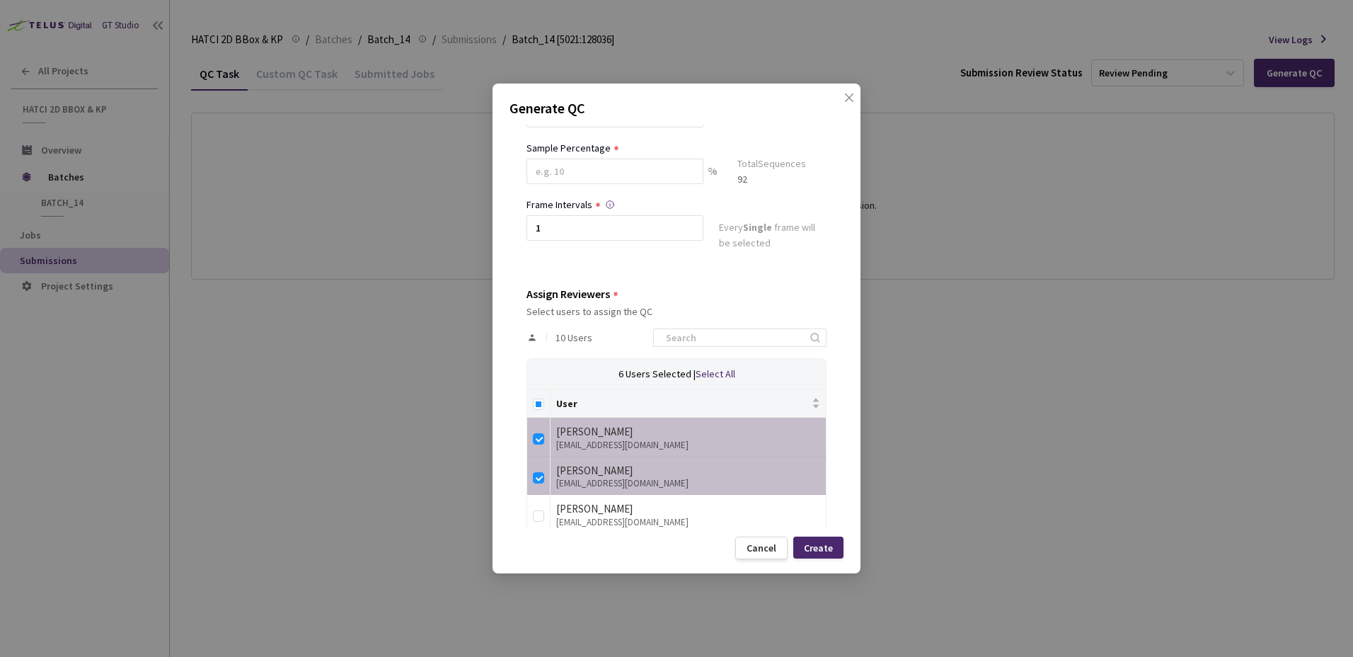
scroll to position [0, 0]
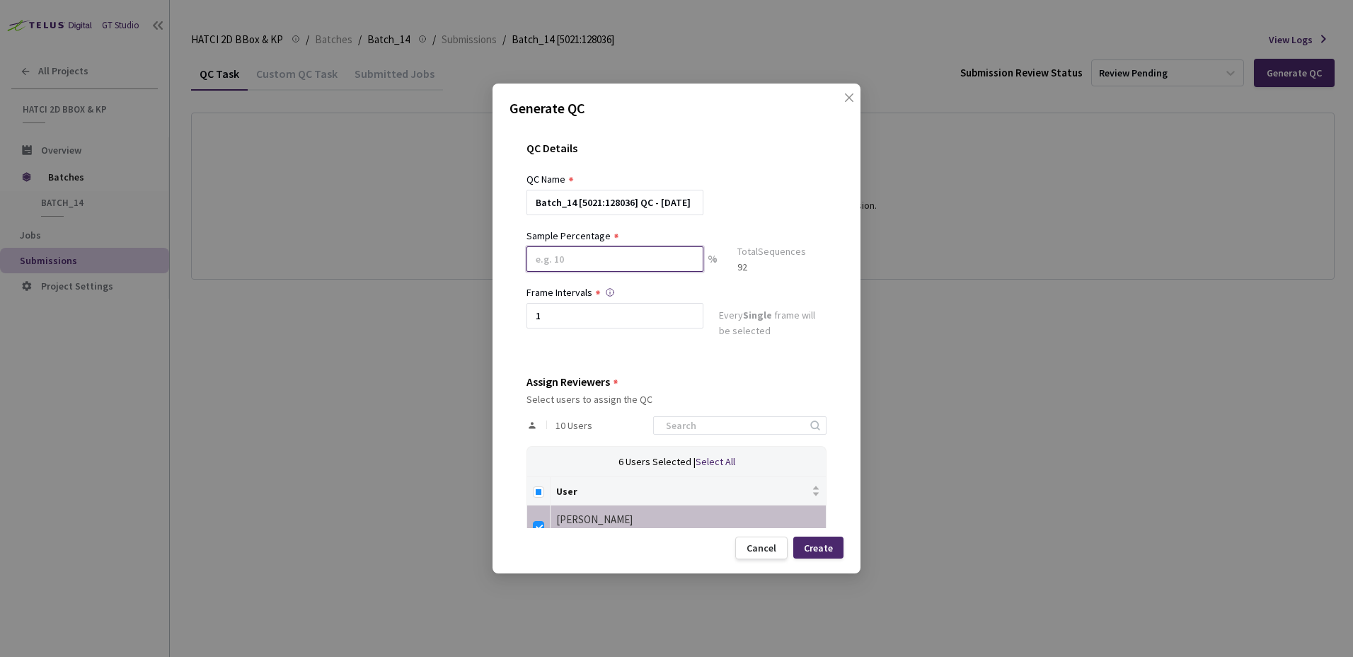
click at [627, 257] on input at bounding box center [614, 258] width 177 height 25
type input "2"
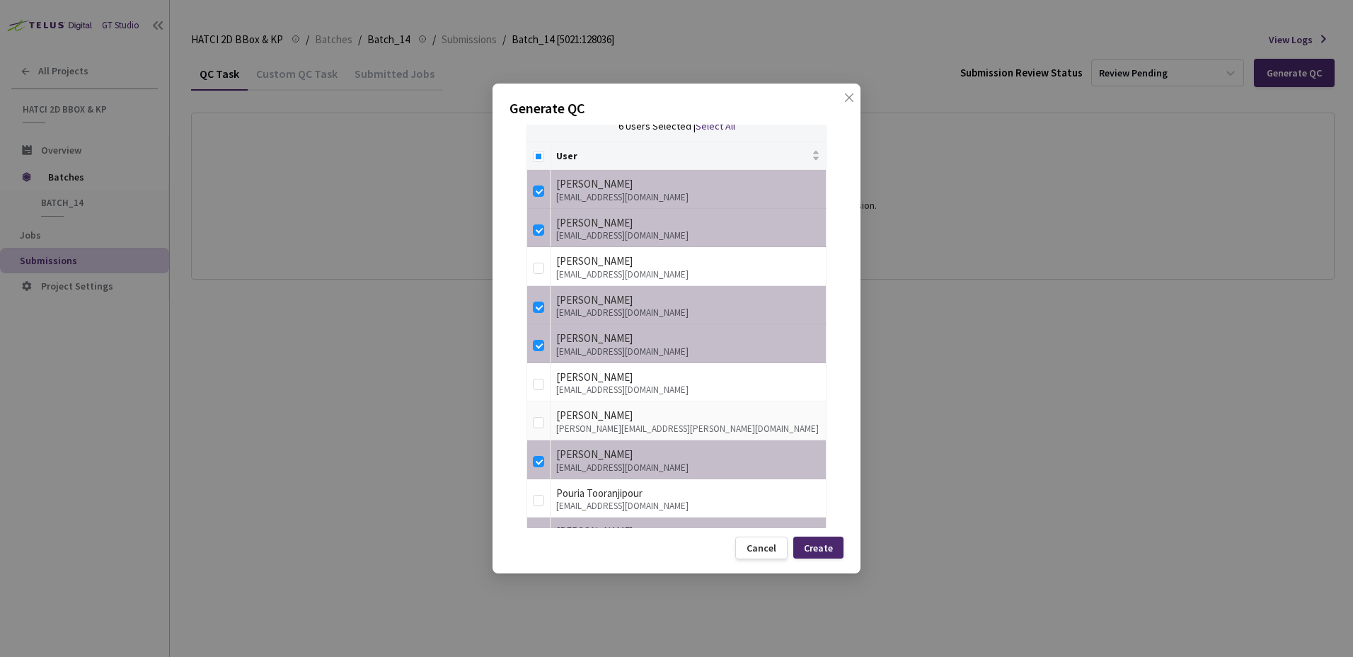
scroll to position [386, 0]
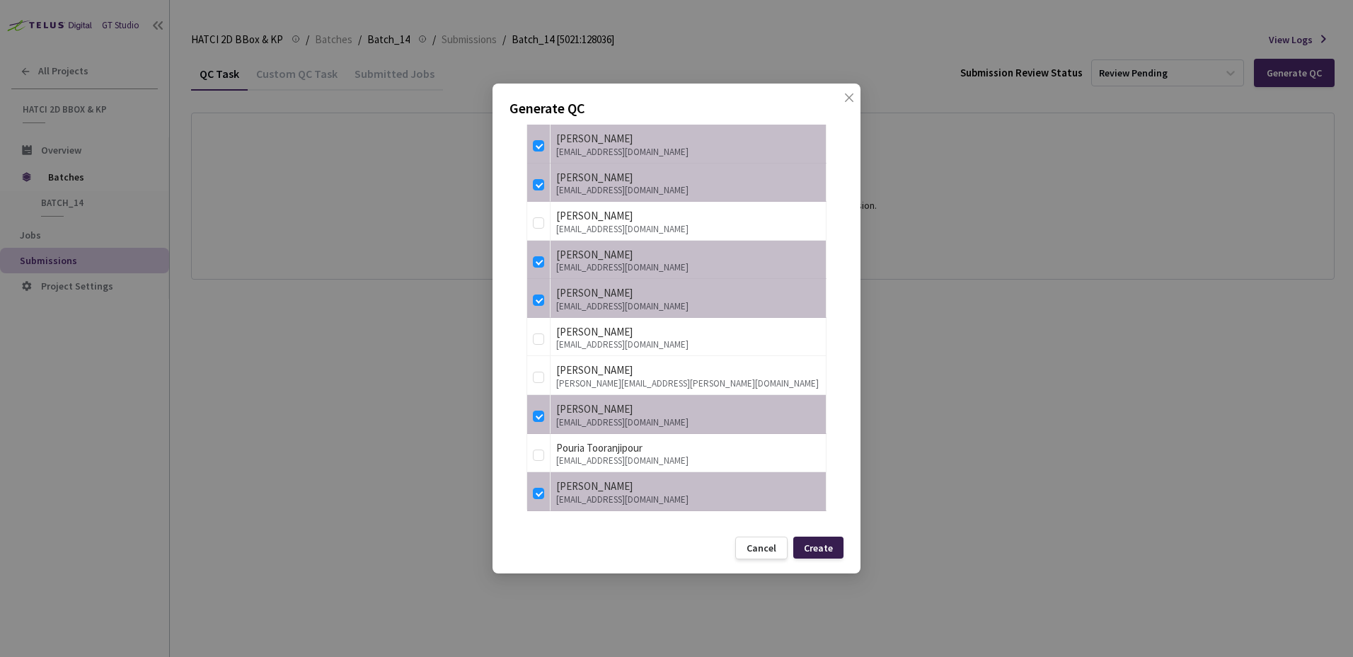
type input "21"
click at [828, 547] on div "Create" at bounding box center [818, 547] width 29 height 11
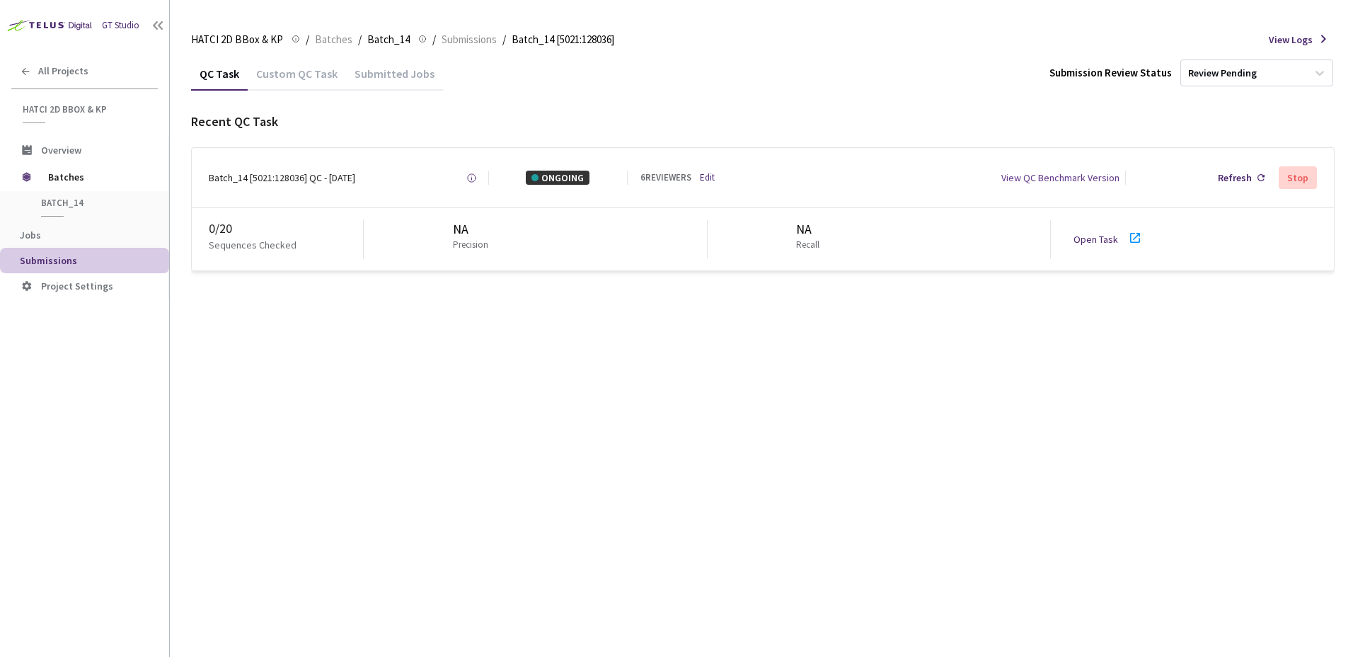
click at [1093, 235] on link "Open Task" at bounding box center [1095, 239] width 45 height 13
click at [1306, 179] on div "Stop" at bounding box center [1297, 177] width 21 height 11
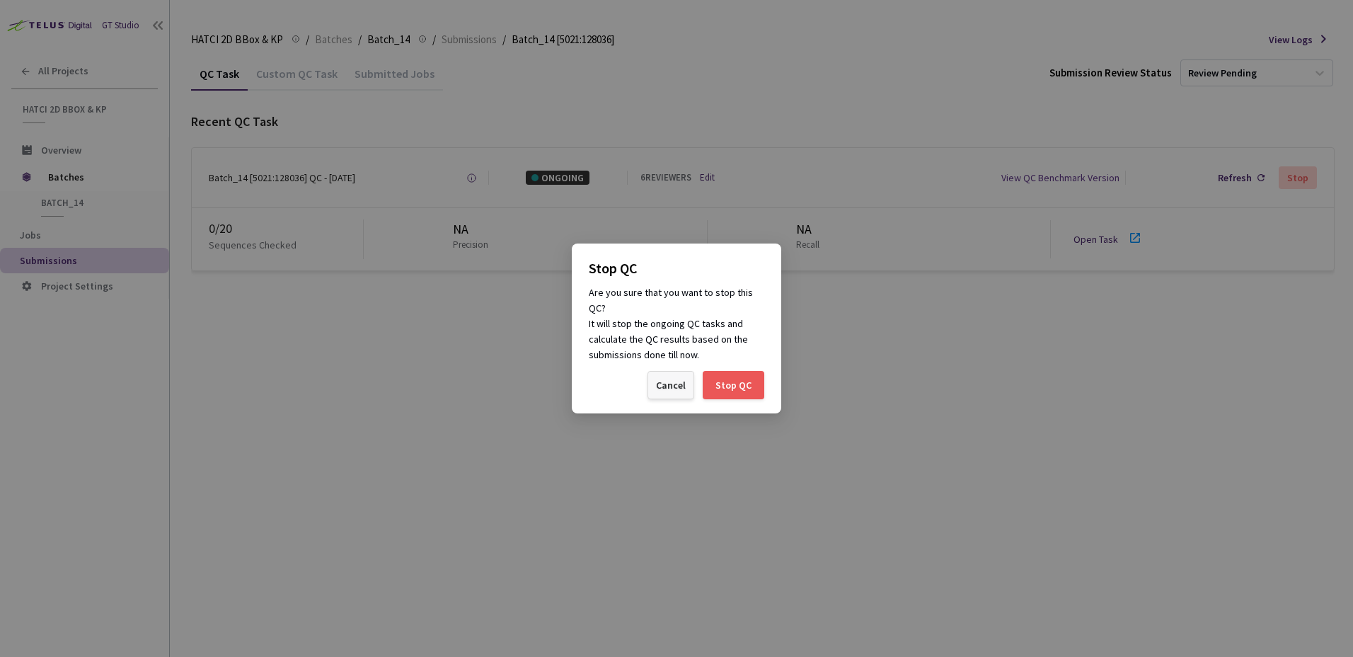
click at [673, 397] on div "Cancel" at bounding box center [670, 385] width 47 height 28
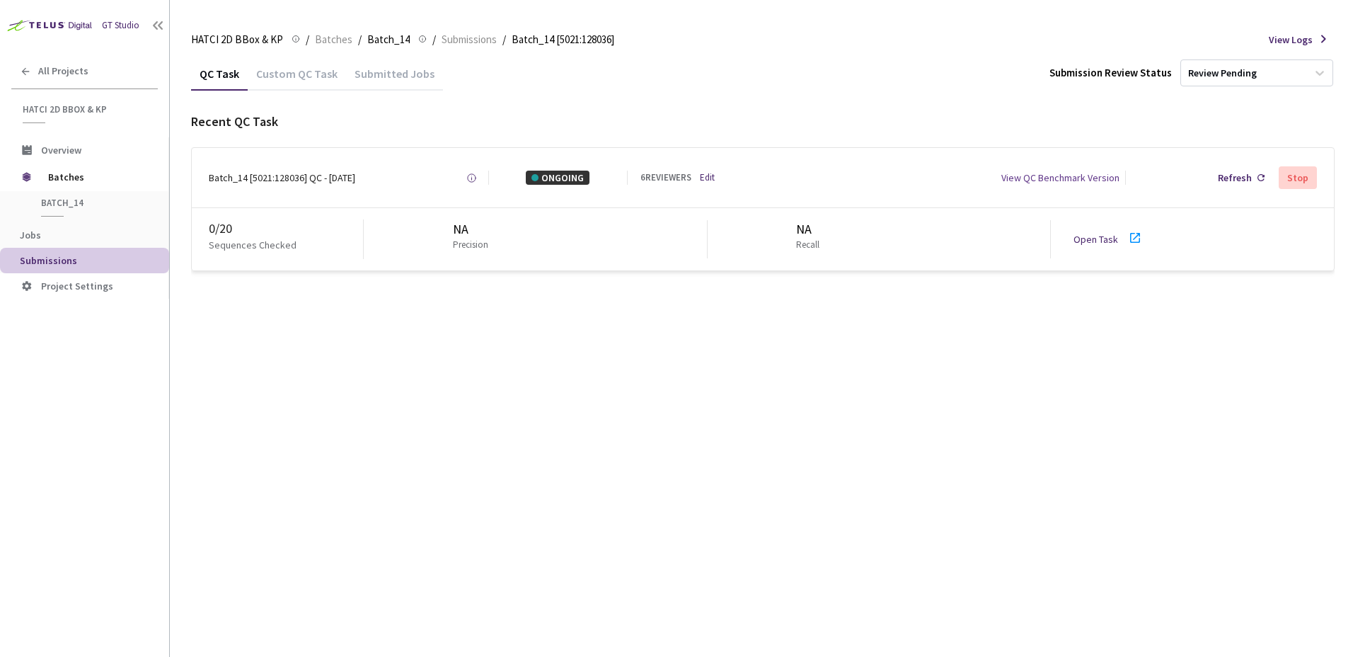
click at [1293, 175] on div "Stop" at bounding box center [1297, 177] width 21 height 11
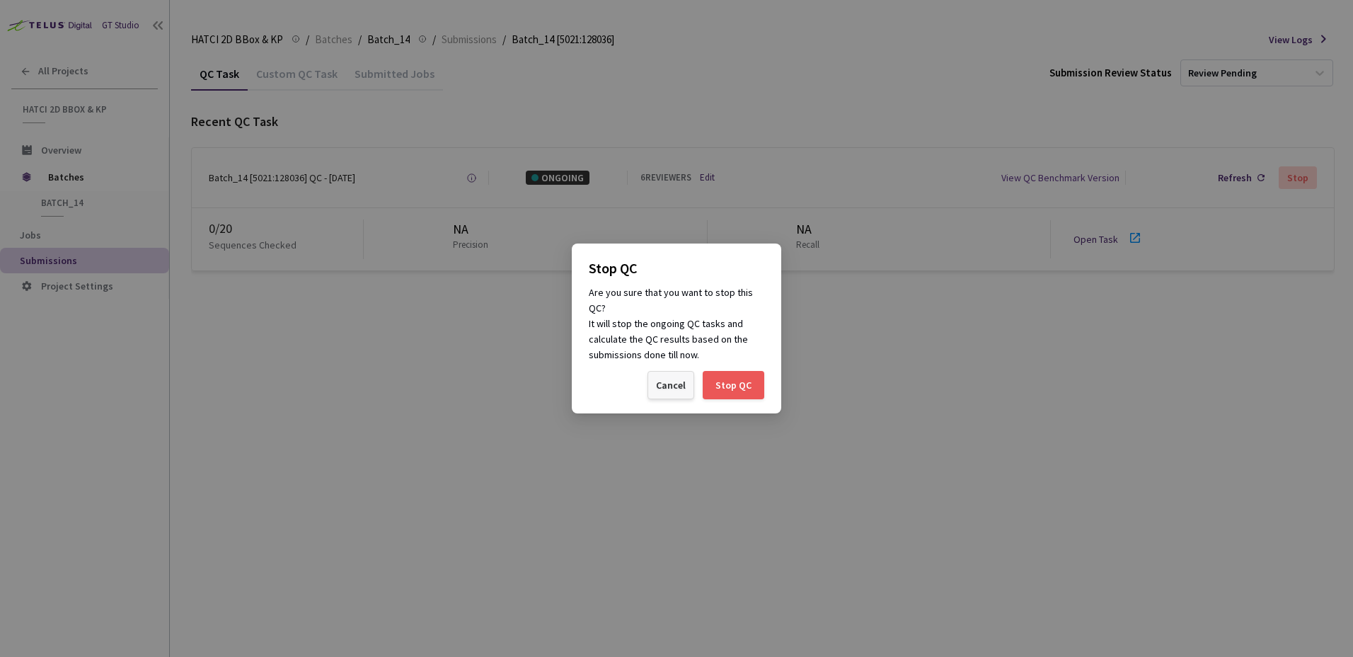
click at [659, 387] on div "Cancel" at bounding box center [671, 384] width 30 height 11
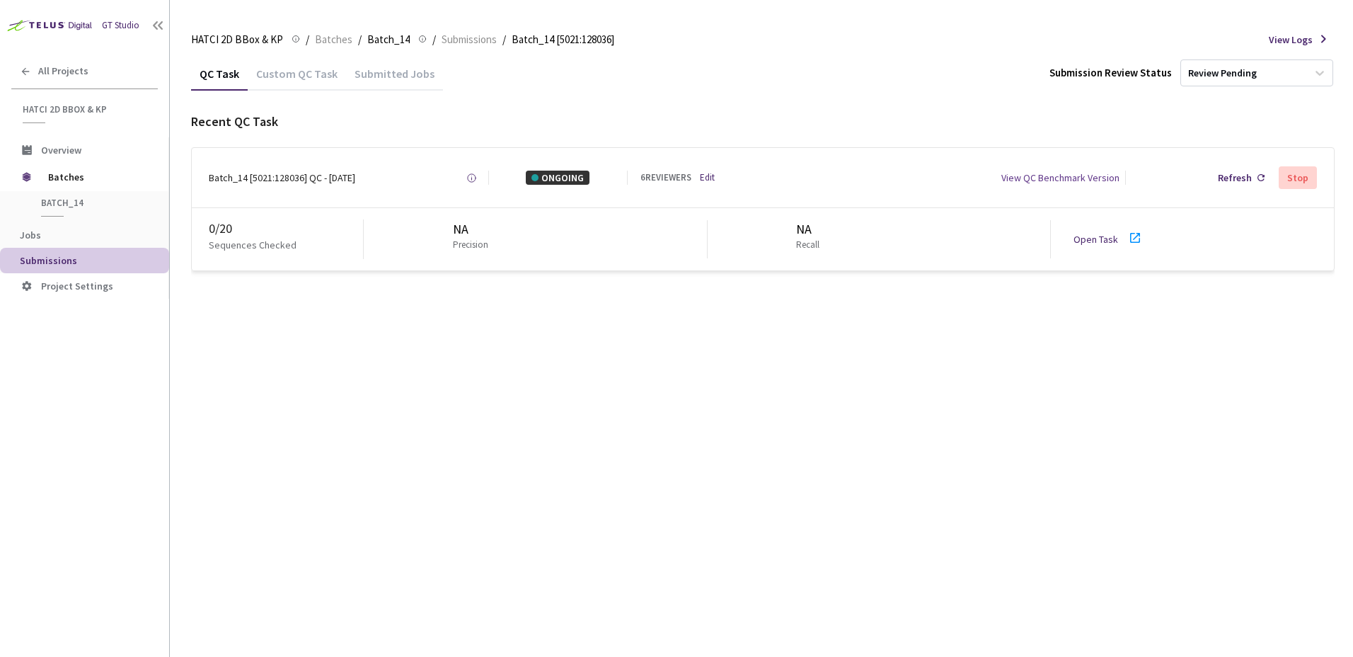
drag, startPoint x: 241, startPoint y: 243, endPoint x: 261, endPoint y: 243, distance: 19.8
click at [246, 243] on p "Sequences Checked" at bounding box center [253, 245] width 88 height 14
click at [1289, 184] on div "Stop" at bounding box center [1298, 177] width 38 height 23
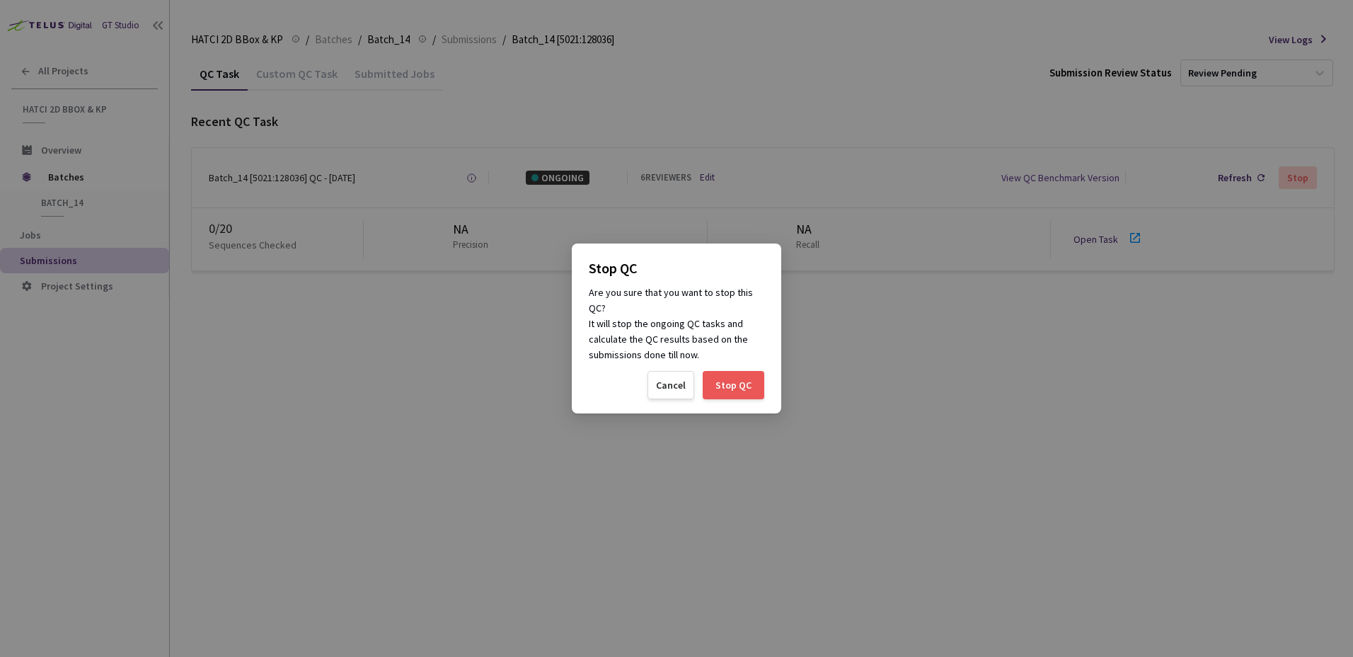
click at [759, 376] on div "Stop QC" at bounding box center [734, 385] width 62 height 28
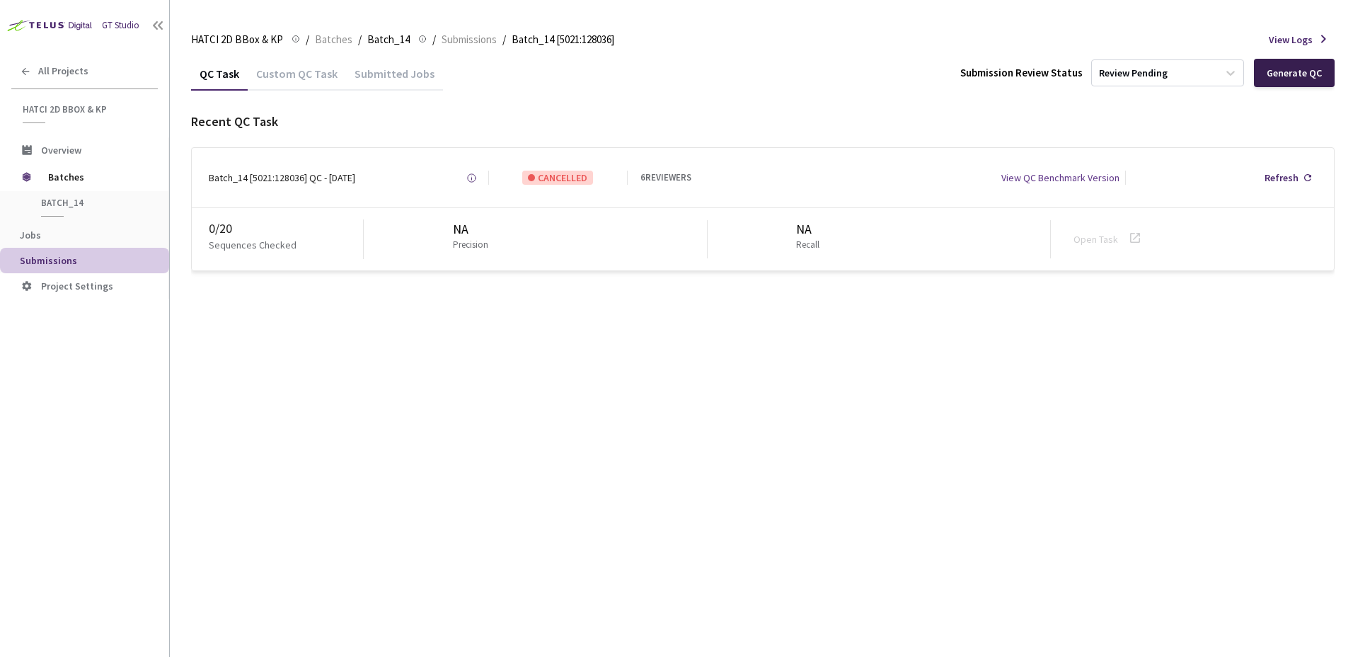
click at [1270, 80] on div "Generate QC" at bounding box center [1294, 73] width 81 height 28
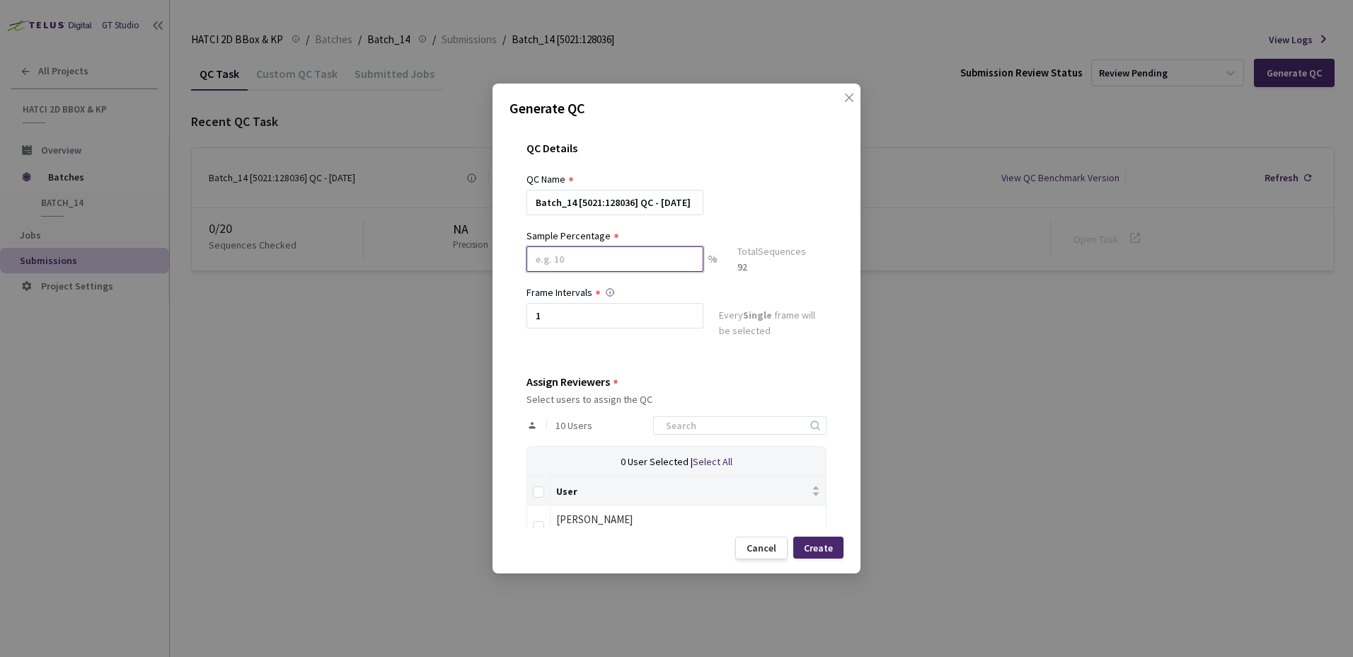
click at [674, 259] on input at bounding box center [614, 258] width 177 height 25
type input "21"
click at [623, 338] on div at bounding box center [614, 340] width 177 height 13
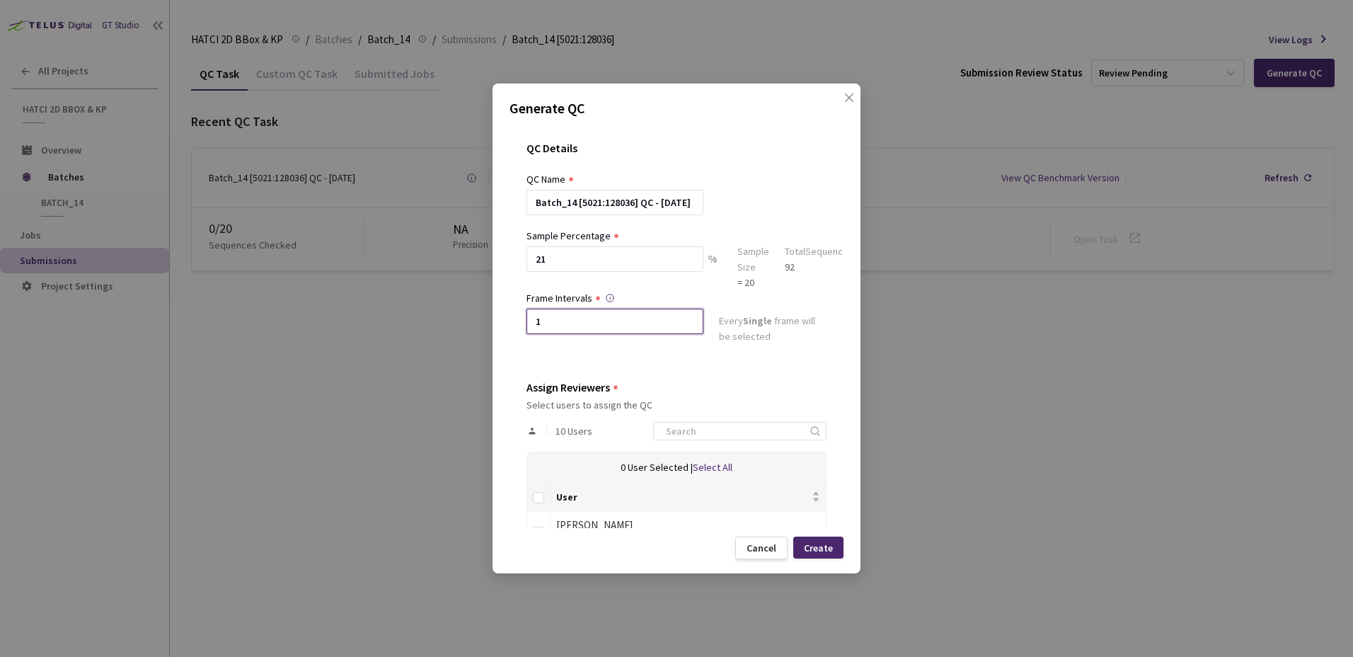
click at [637, 323] on input "1" at bounding box center [614, 321] width 177 height 25
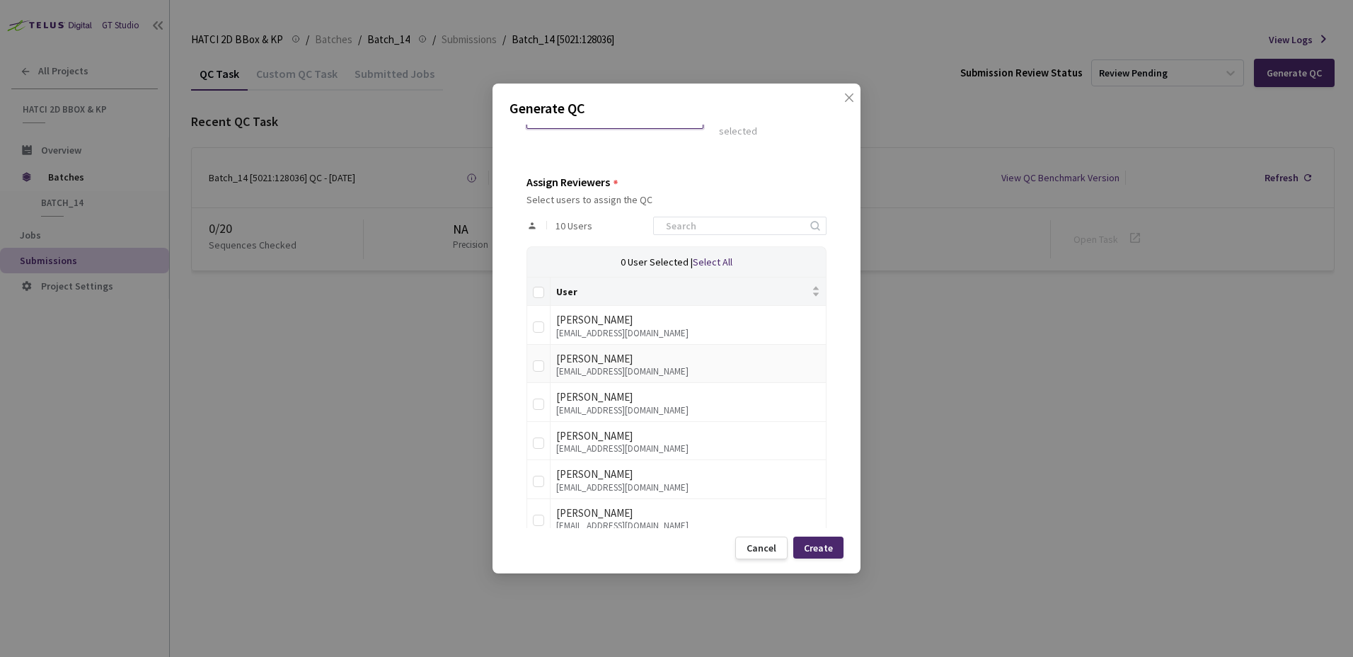
scroll to position [212, 0]
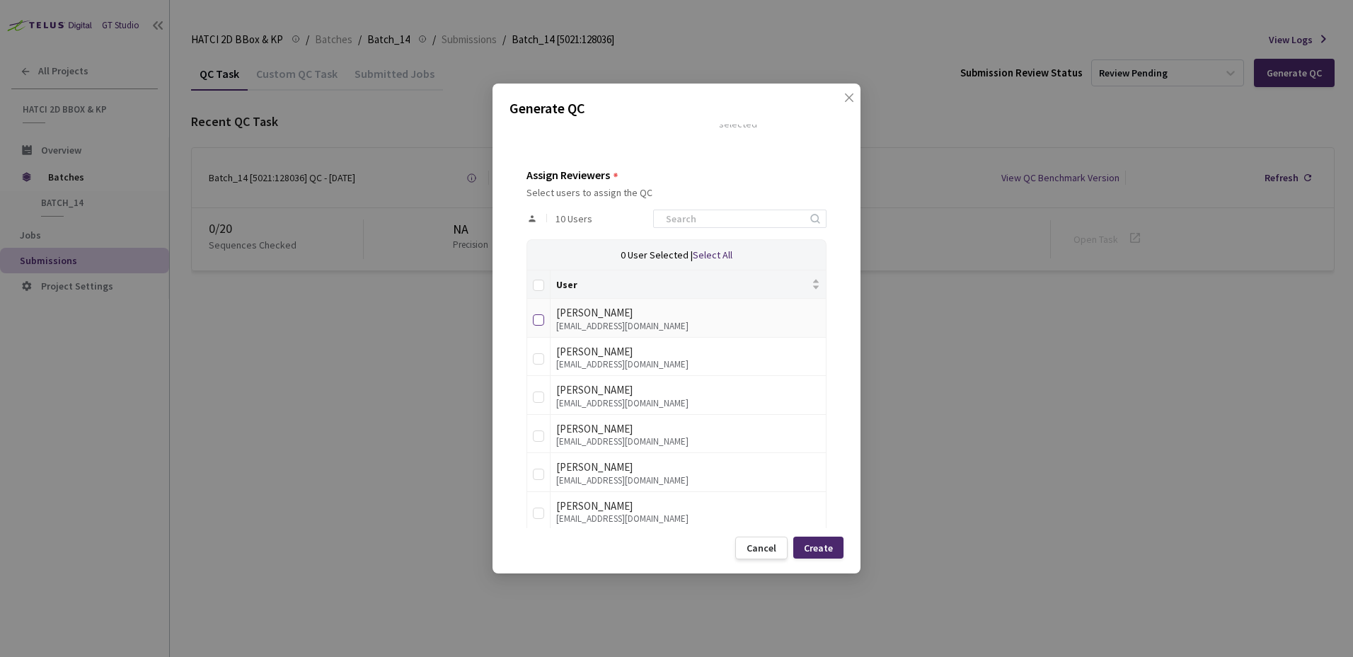
type input "2"
click at [538, 326] on label at bounding box center [538, 318] width 11 height 20
click at [538, 325] on input "checkbox" at bounding box center [538, 319] width 11 height 11
checkbox input "true"
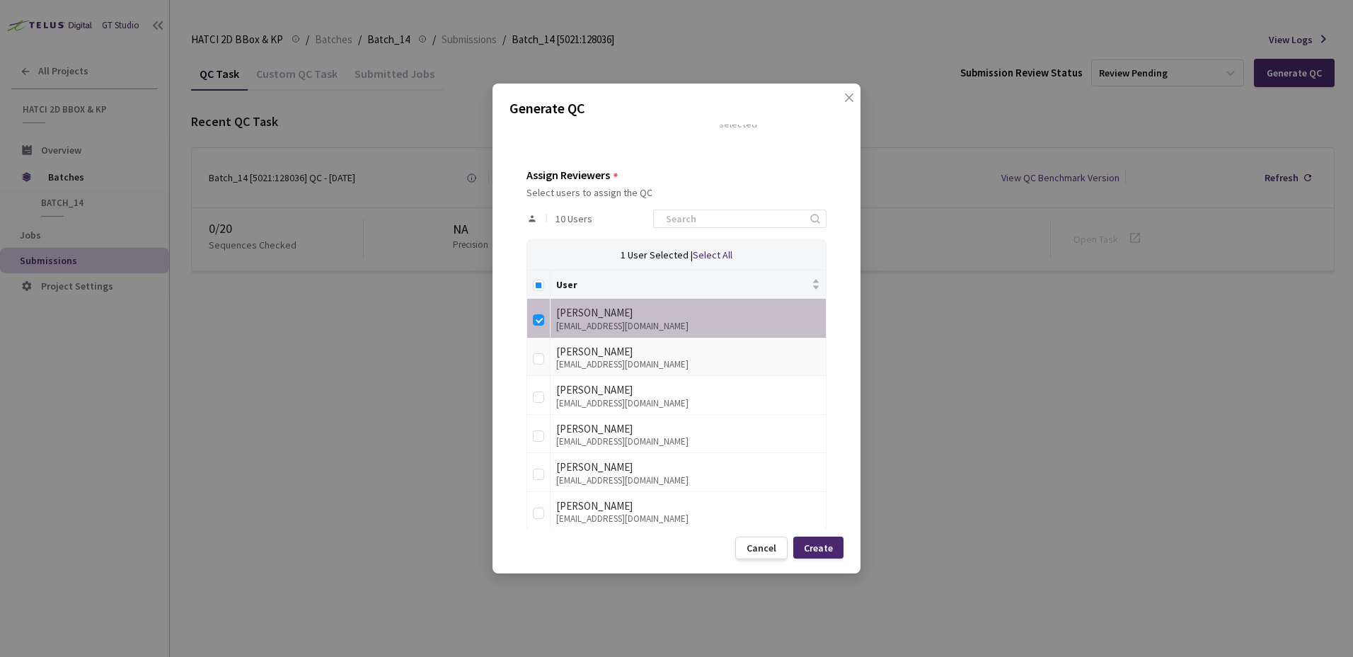
click at [541, 369] on td at bounding box center [538, 357] width 23 height 39
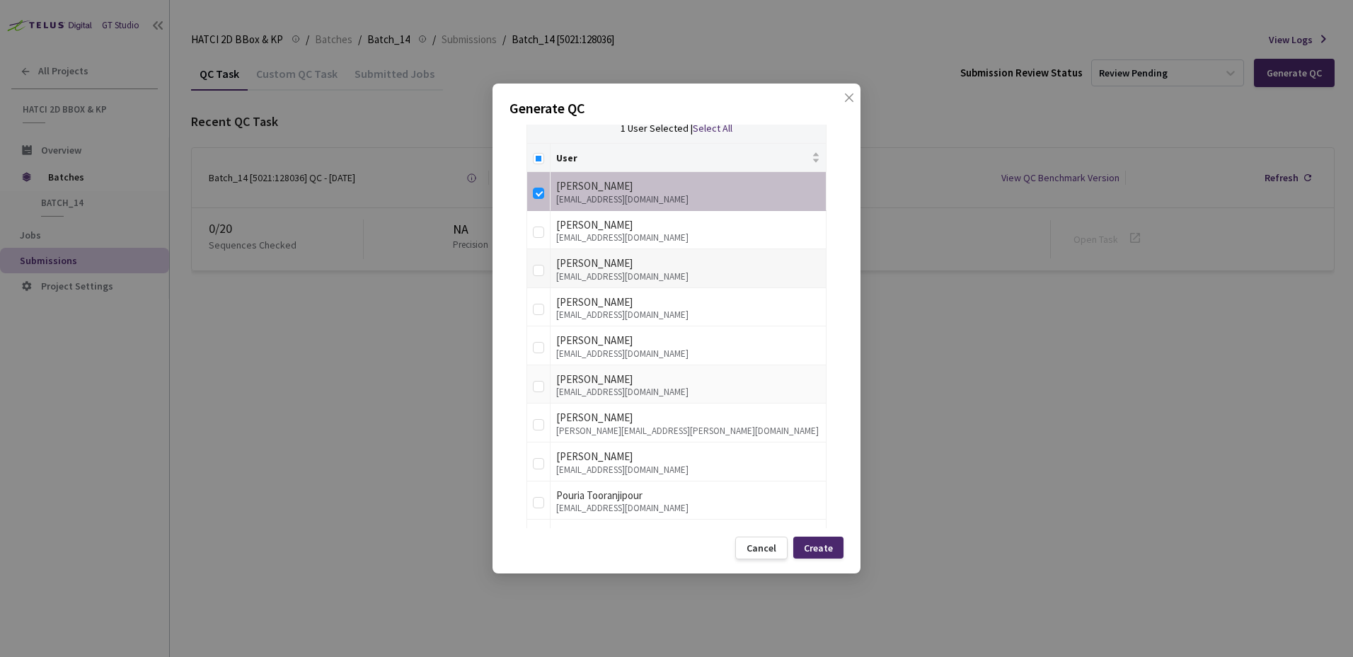
scroll to position [354, 0]
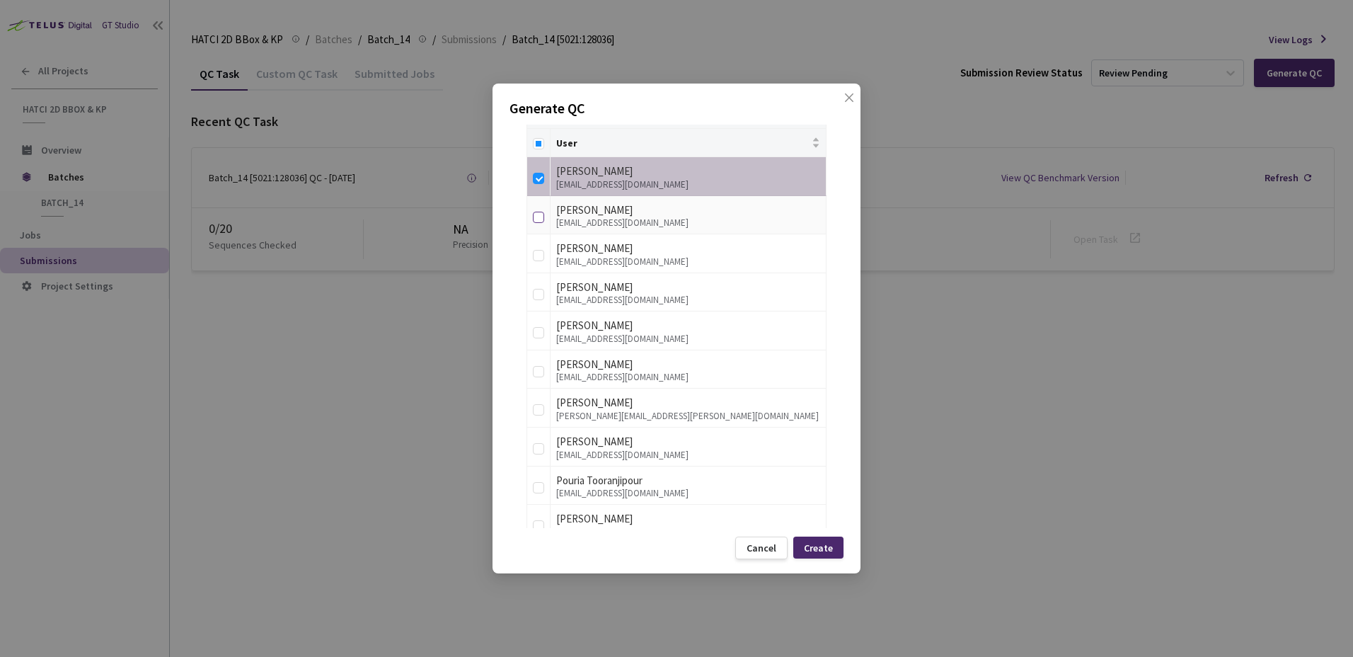
click at [540, 209] on td at bounding box center [538, 215] width 23 height 39
click at [538, 214] on input "checkbox" at bounding box center [538, 217] width 11 height 11
checkbox input "true"
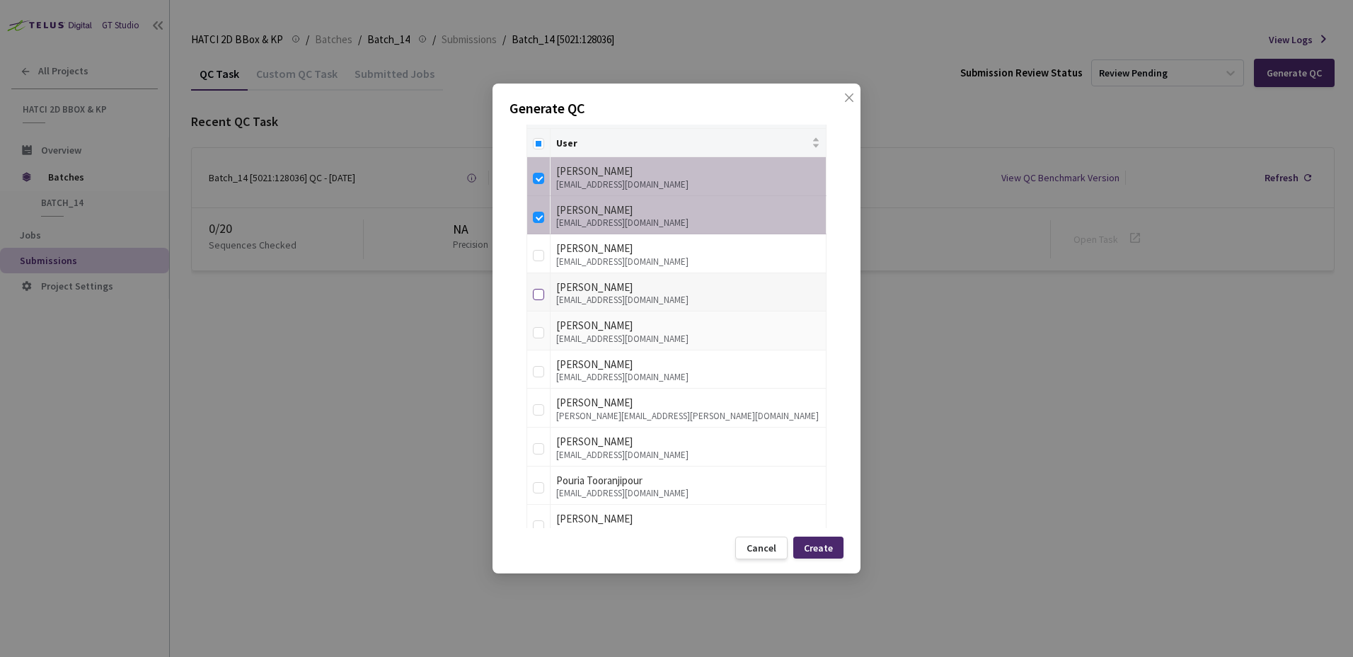
click at [534, 297] on input "checkbox" at bounding box center [538, 294] width 11 height 11
checkbox input "true"
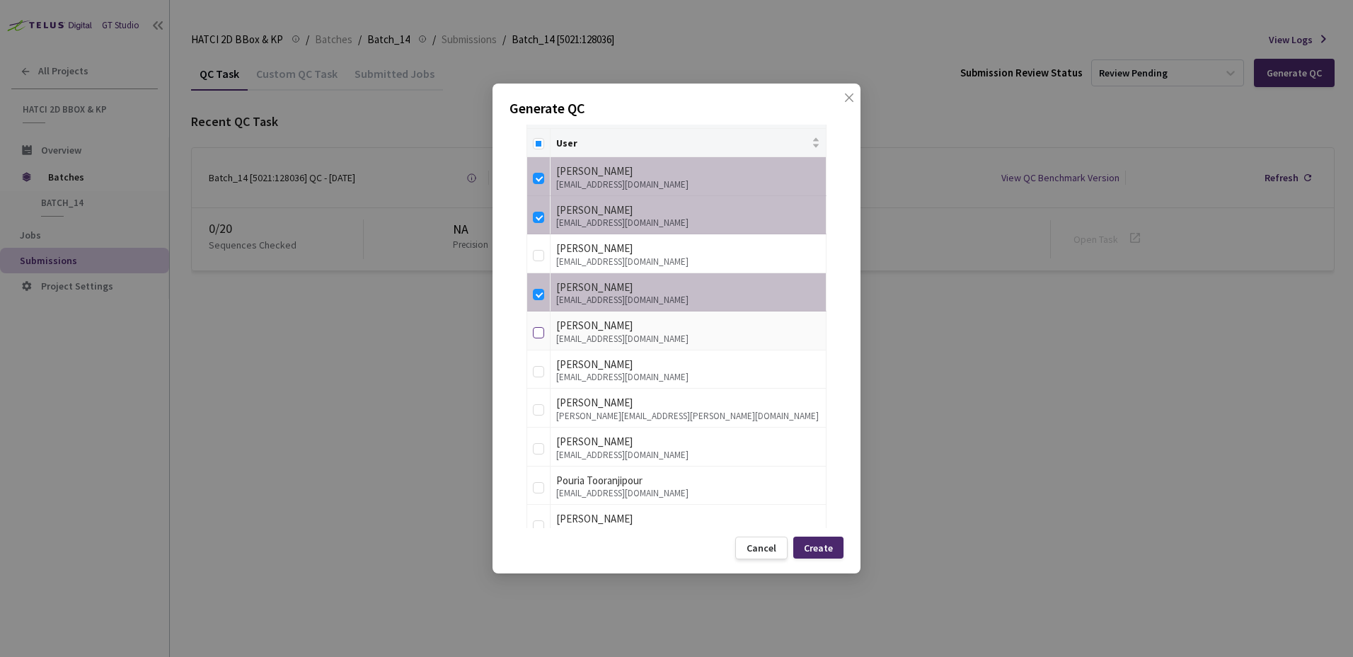
click at [536, 335] on input "checkbox" at bounding box center [538, 332] width 11 height 11
checkbox input "true"
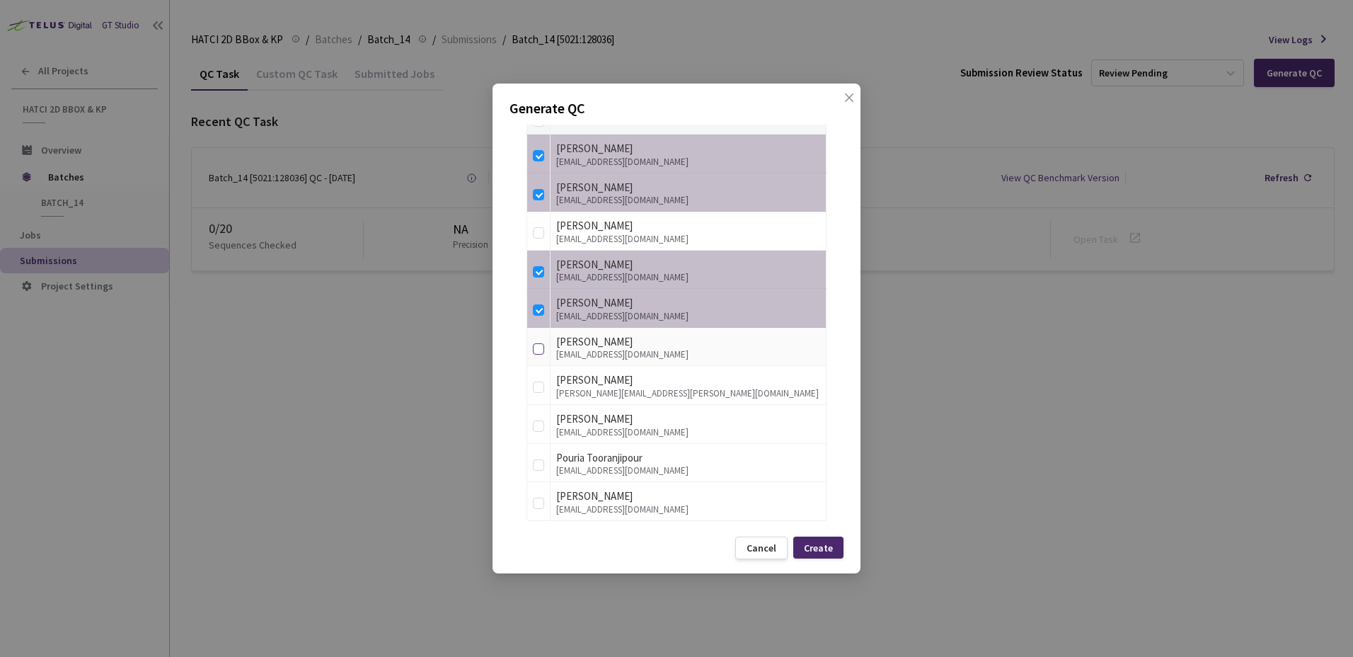
scroll to position [386, 0]
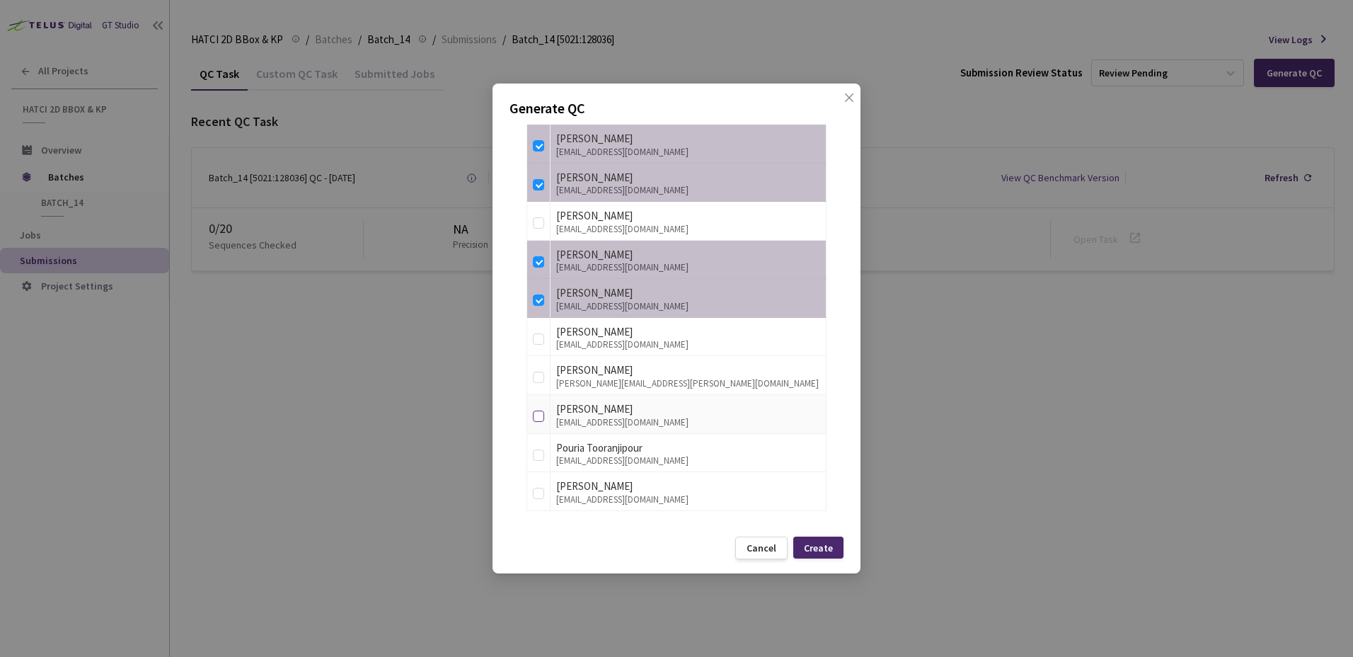
click at [543, 417] on input "checkbox" at bounding box center [538, 415] width 11 height 11
checkbox input "true"
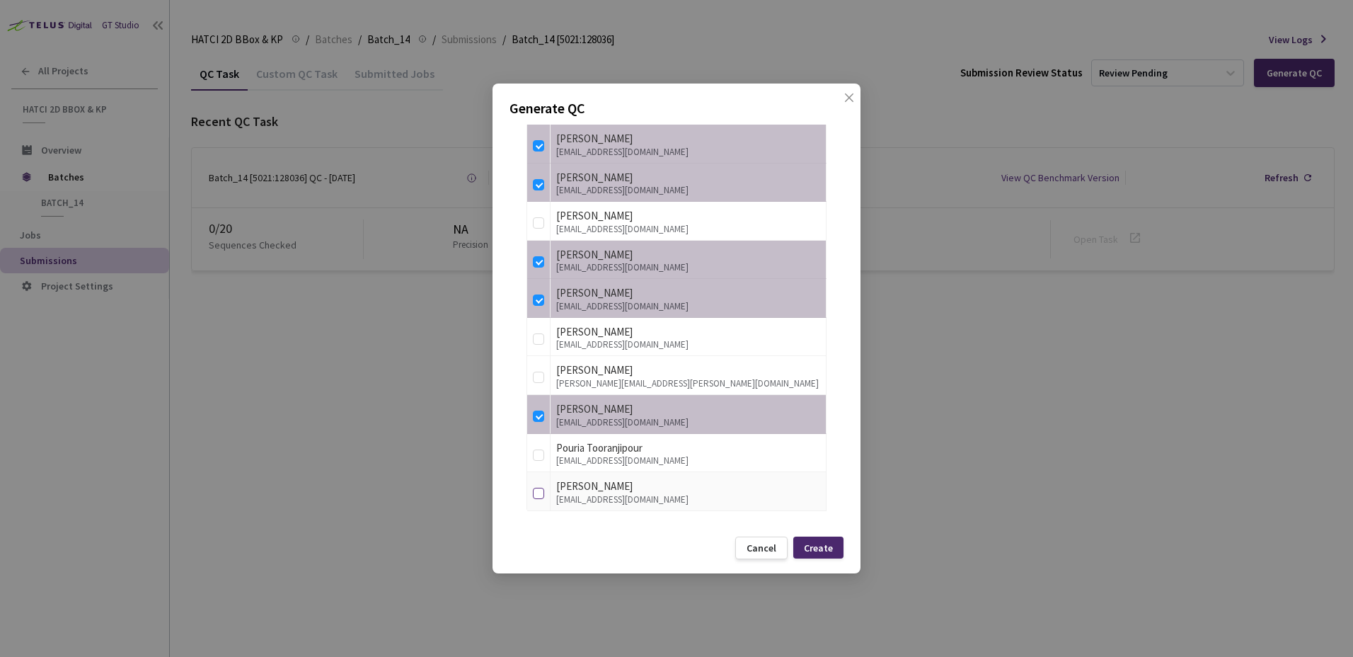
click at [536, 492] on input "checkbox" at bounding box center [538, 493] width 11 height 11
checkbox input "true"
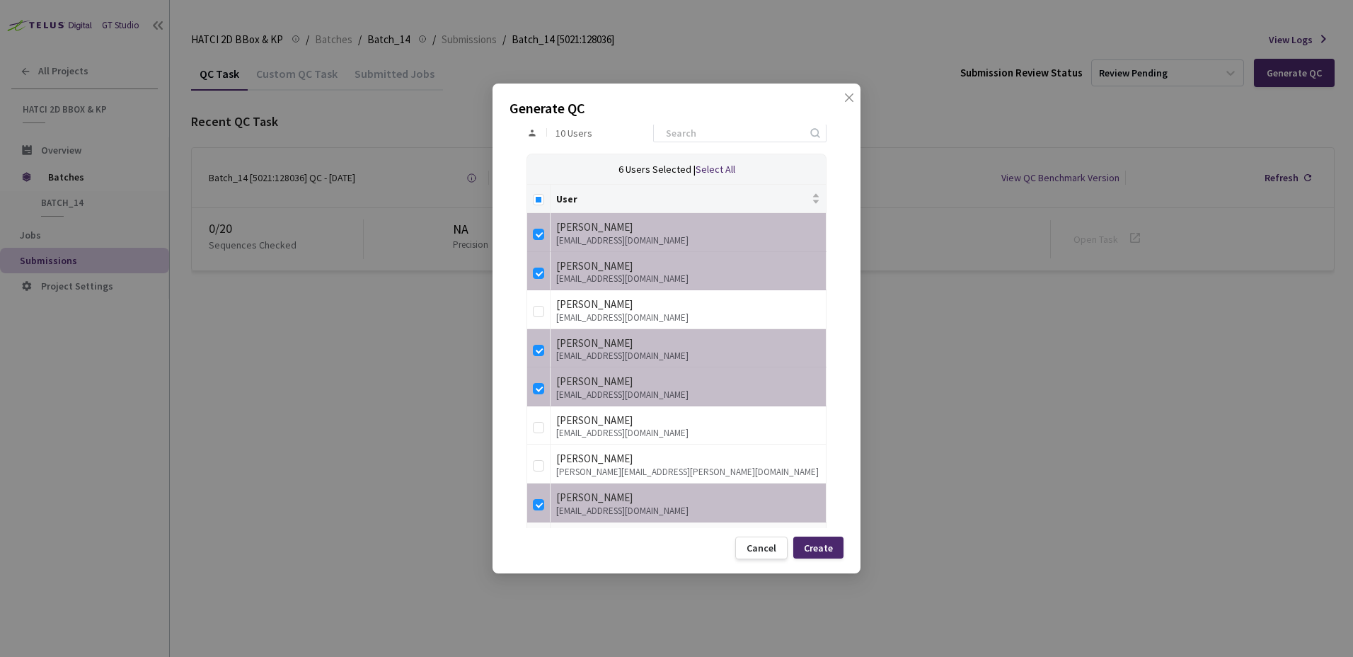
scroll to position [103, 0]
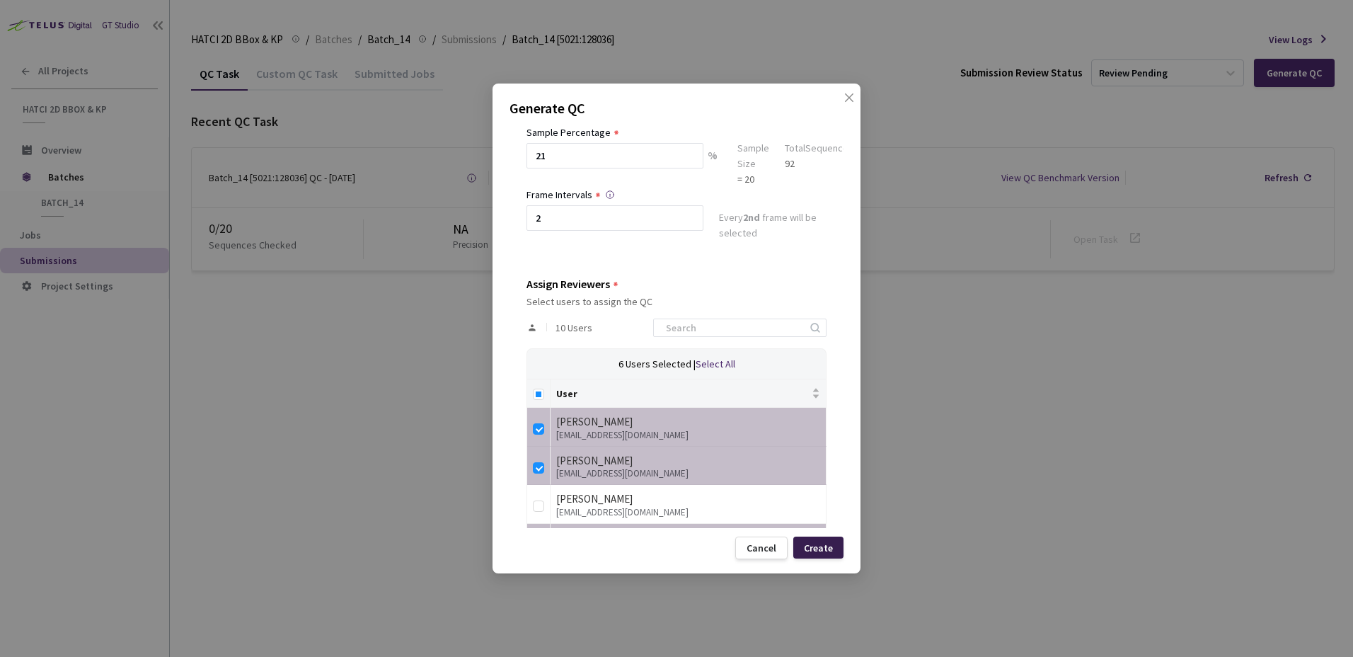
click at [833, 547] on div "Create" at bounding box center [818, 547] width 50 height 22
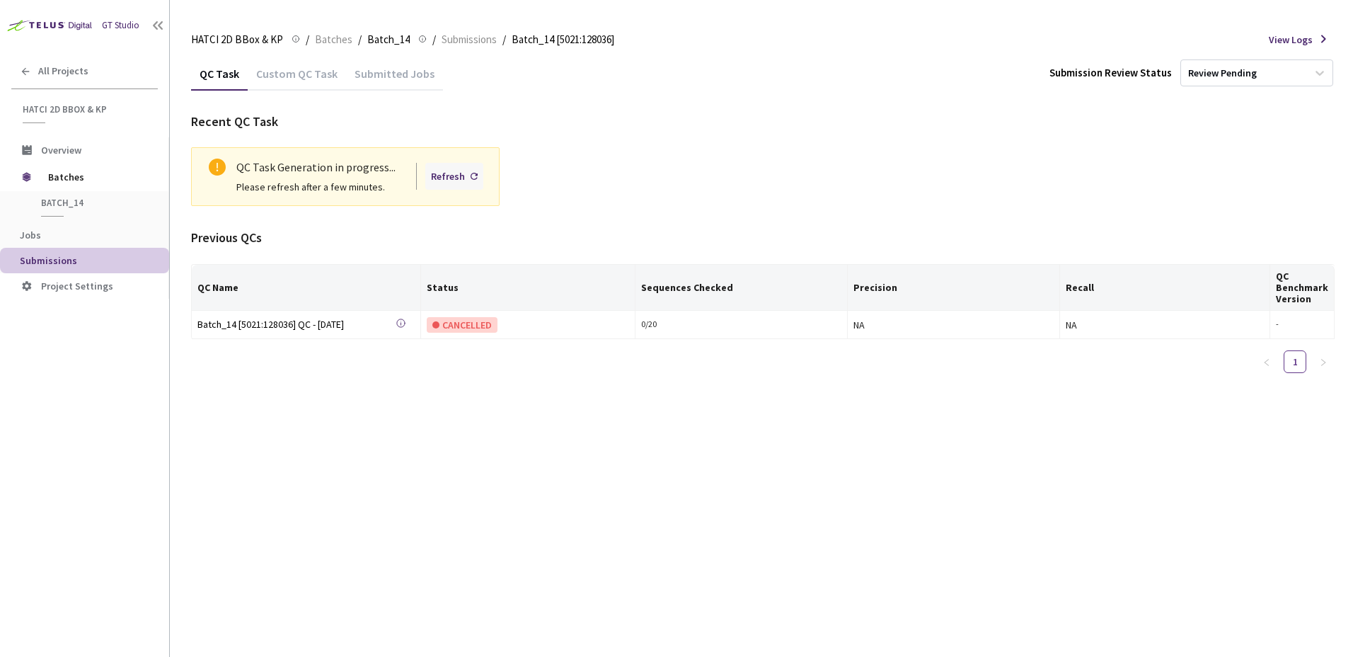
click at [459, 179] on div "Refresh" at bounding box center [448, 176] width 34 height 16
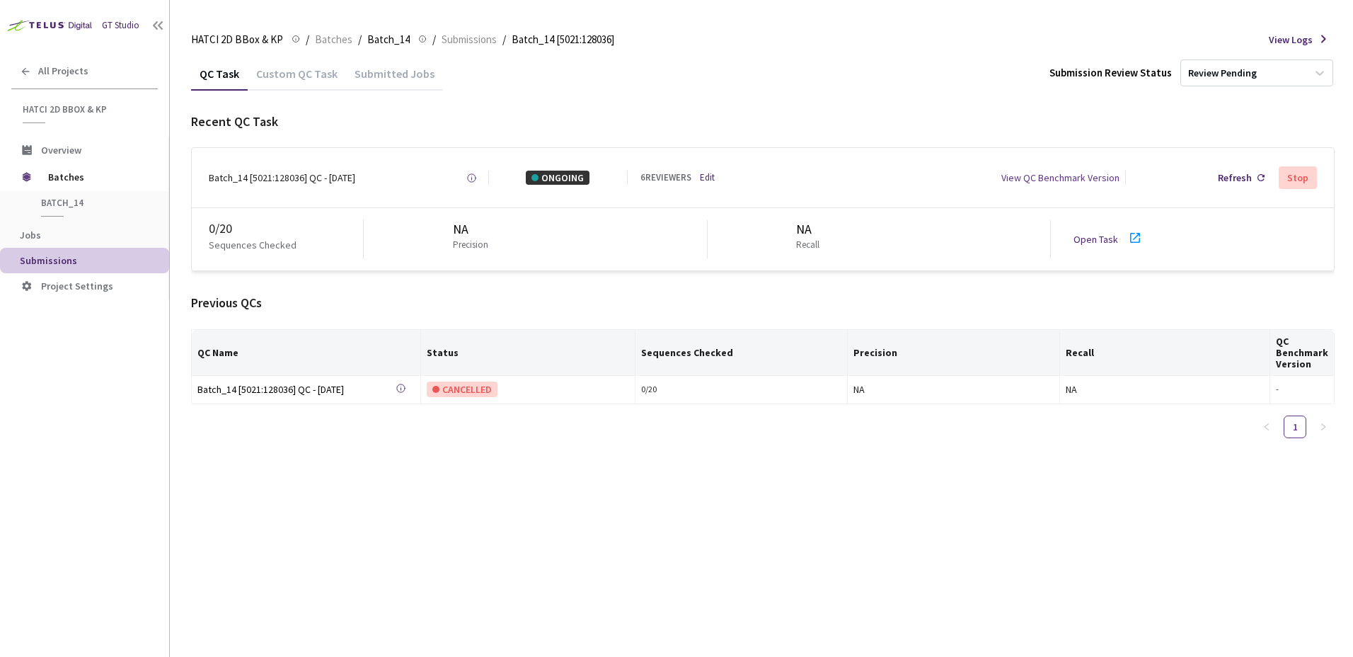
click at [1082, 230] on div "Open Task" at bounding box center [1112, 239] width 79 height 21
click at [1113, 254] on div "0 / 20 Sequences Checked NA Precision NA Recall Open Task" at bounding box center [763, 239] width 1142 height 62
